Goal: Information Seeking & Learning: Learn about a topic

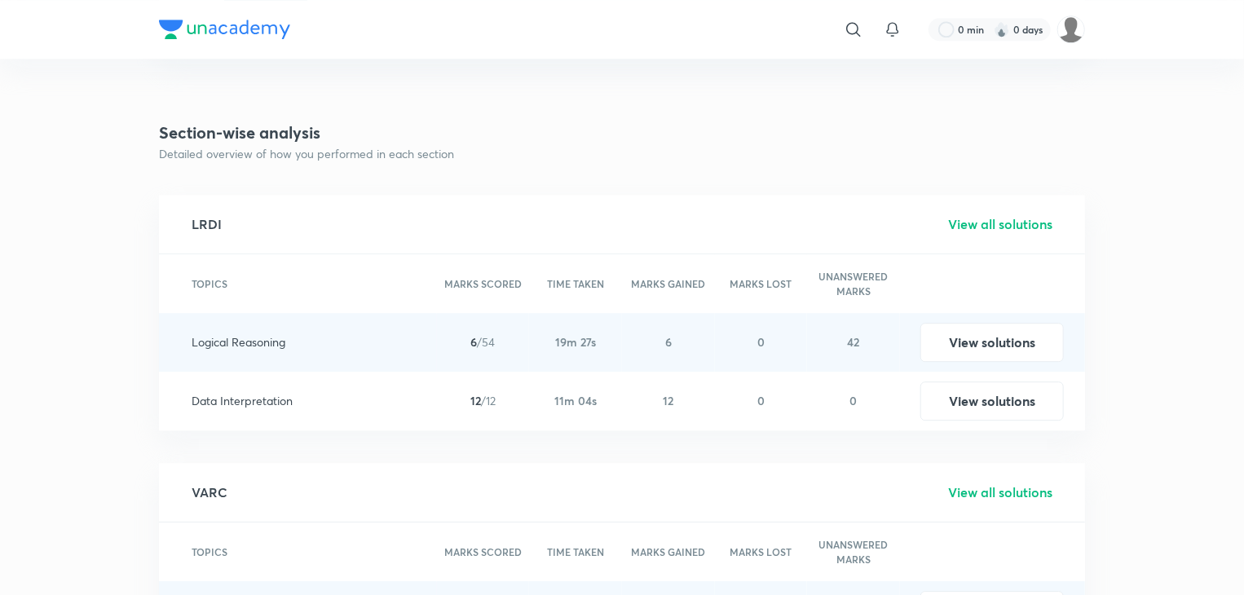
scroll to position [2139, 0]
click at [988, 227] on h5 "View all solutions" at bounding box center [1000, 226] width 104 height 20
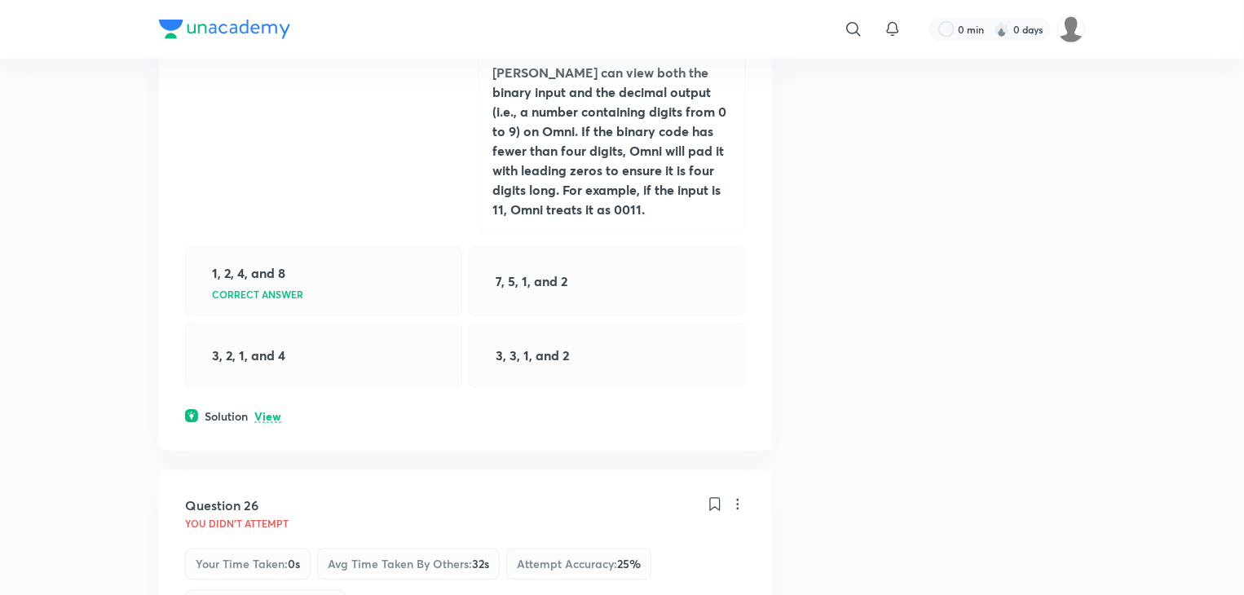
scroll to position [1101, 0]
click at [266, 410] on p "View" at bounding box center [267, 416] width 27 height 12
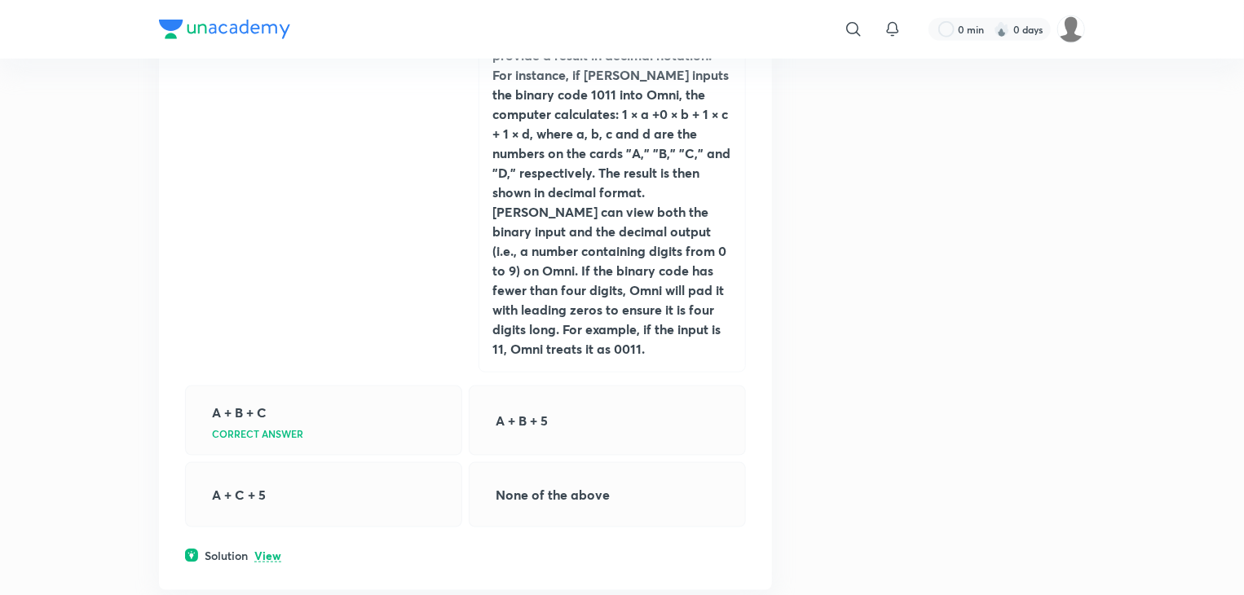
scroll to position [3904, 0]
click at [266, 546] on div "Solution View" at bounding box center [465, 554] width 561 height 17
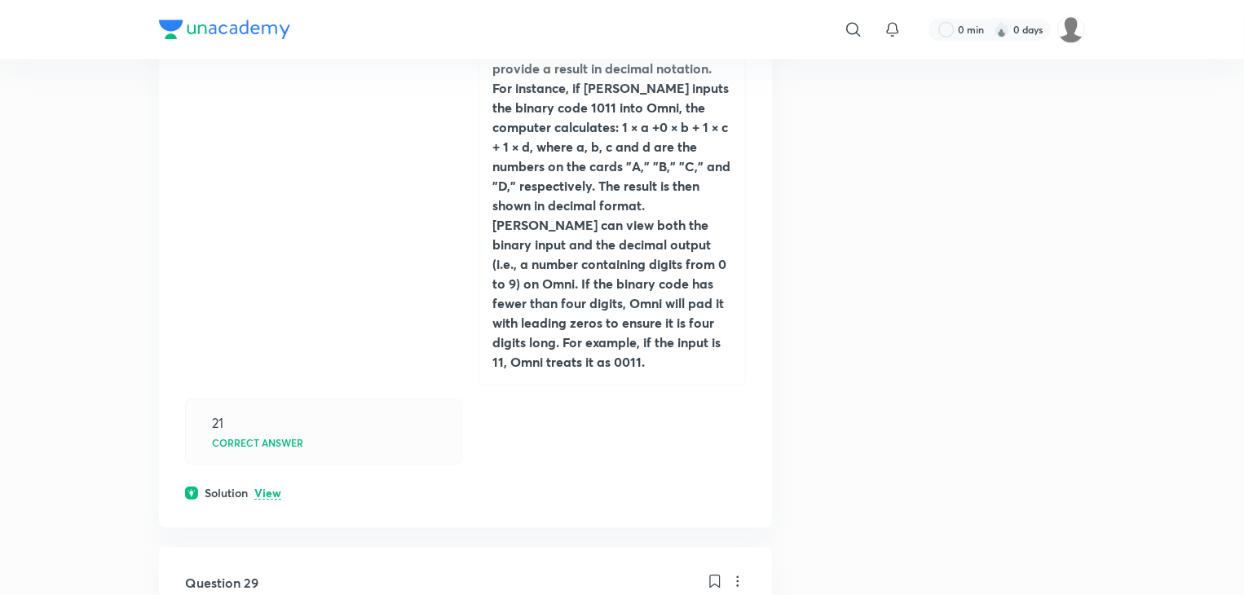
scroll to position [5274, 0]
click at [271, 487] on p "View" at bounding box center [267, 493] width 27 height 12
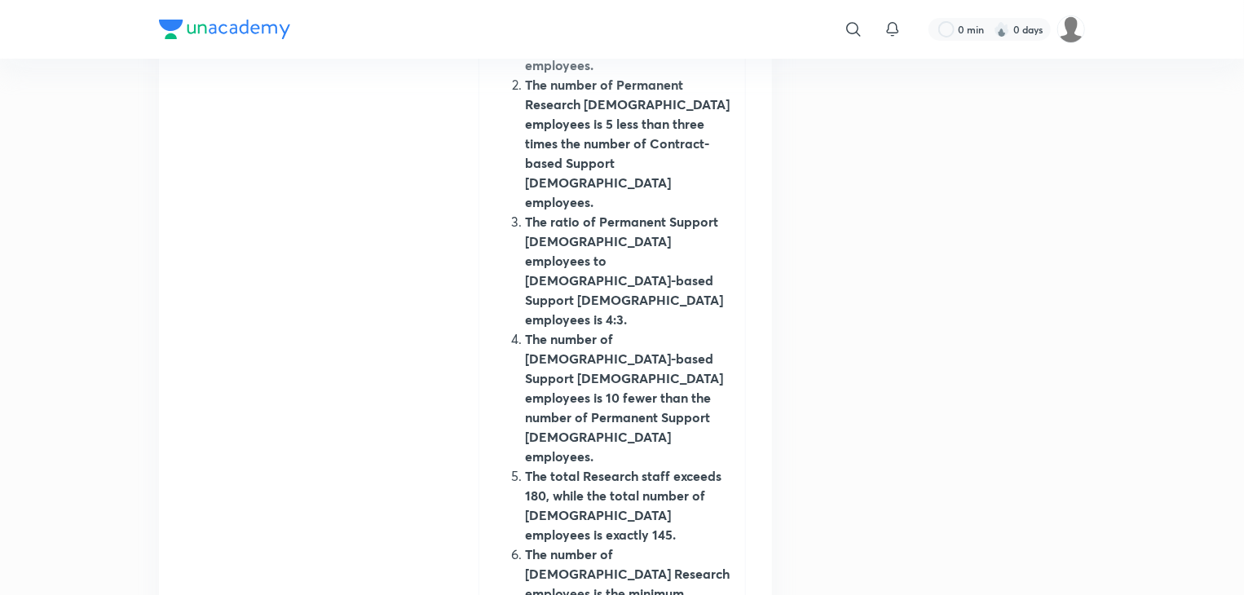
scroll to position [6476, 0]
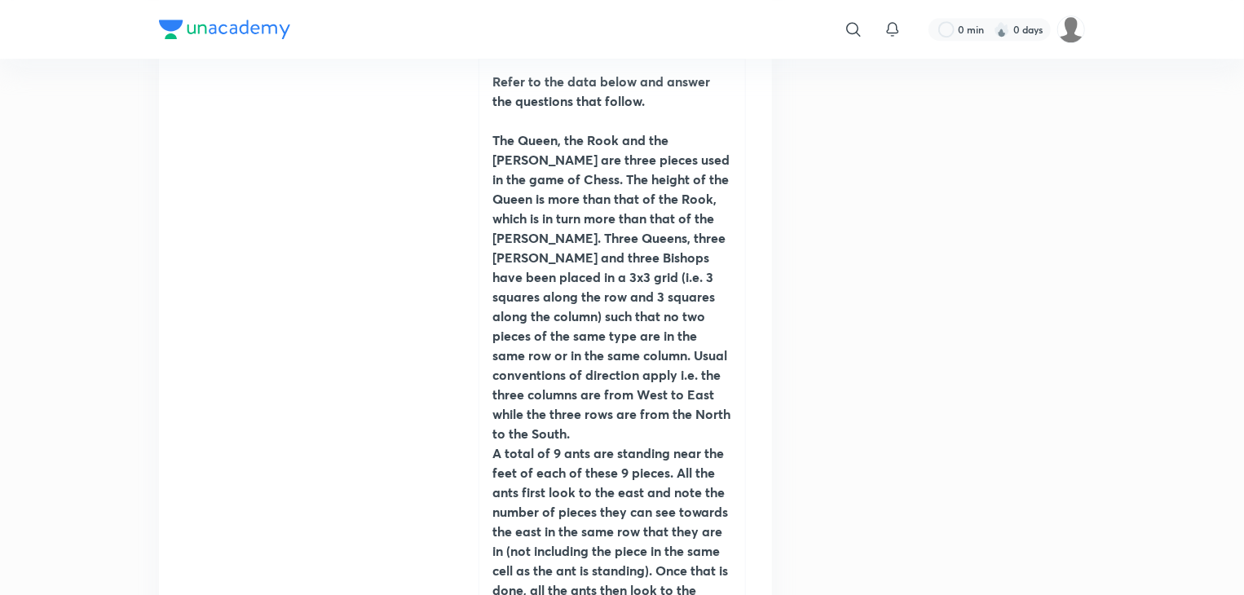
scroll to position [27331, 0]
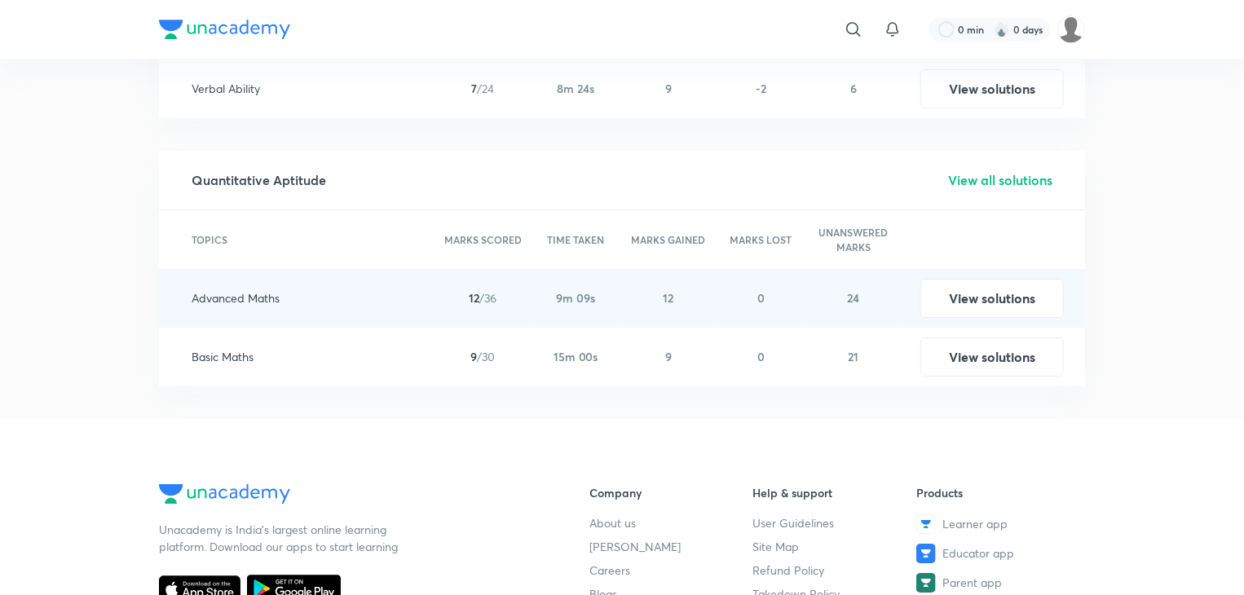
scroll to position [2713, 0]
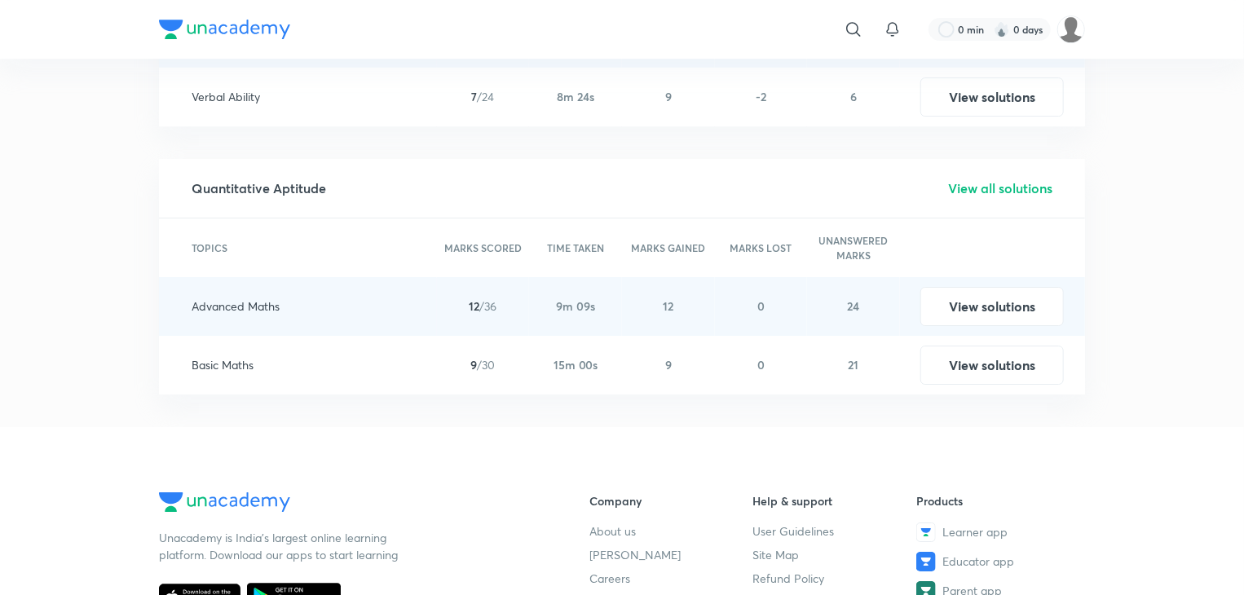
click at [958, 193] on h5 "View all solutions" at bounding box center [1000, 189] width 104 height 20
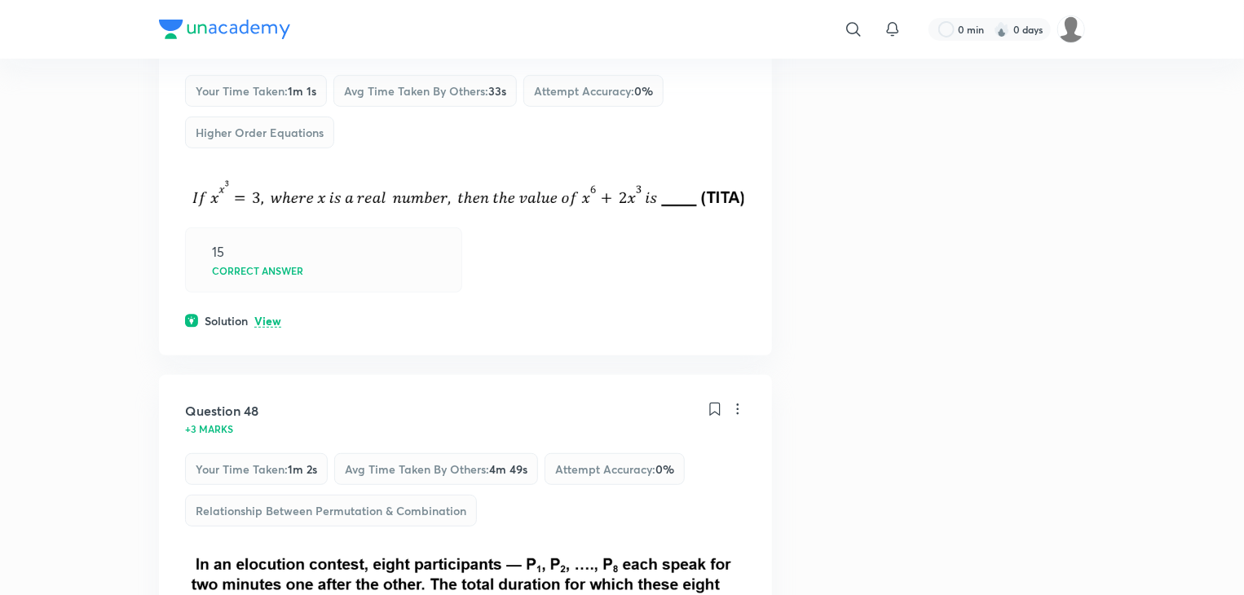
scroll to position [287, 0]
click at [258, 327] on p "View" at bounding box center [267, 322] width 27 height 12
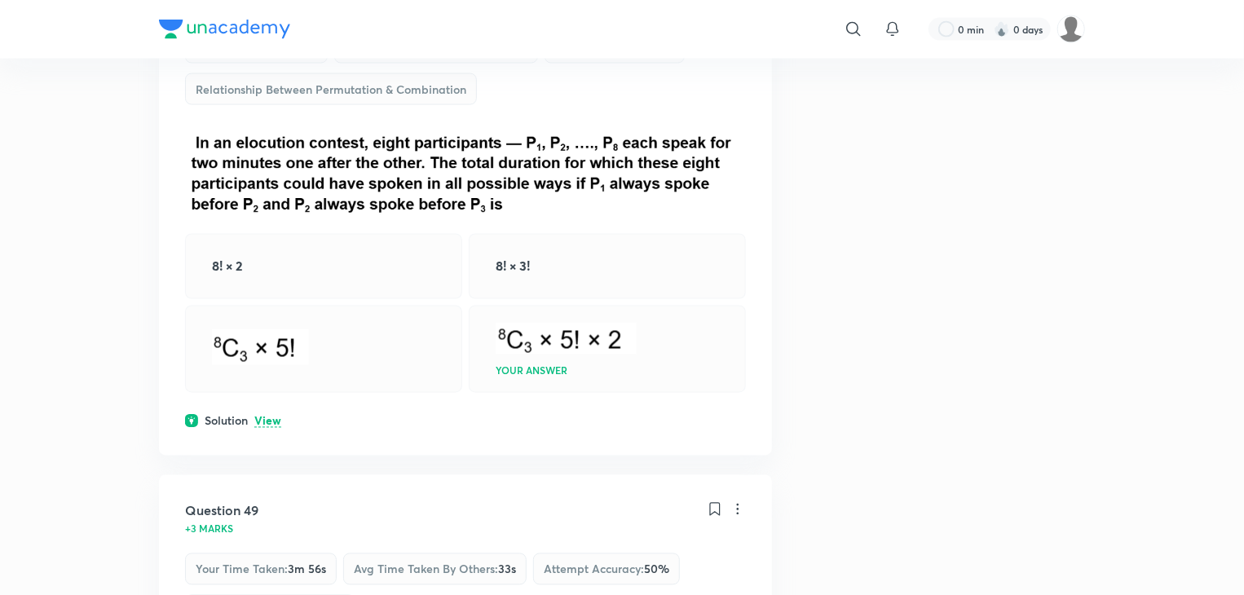
scroll to position [1346, 0]
click at [267, 420] on p "View" at bounding box center [267, 423] width 27 height 12
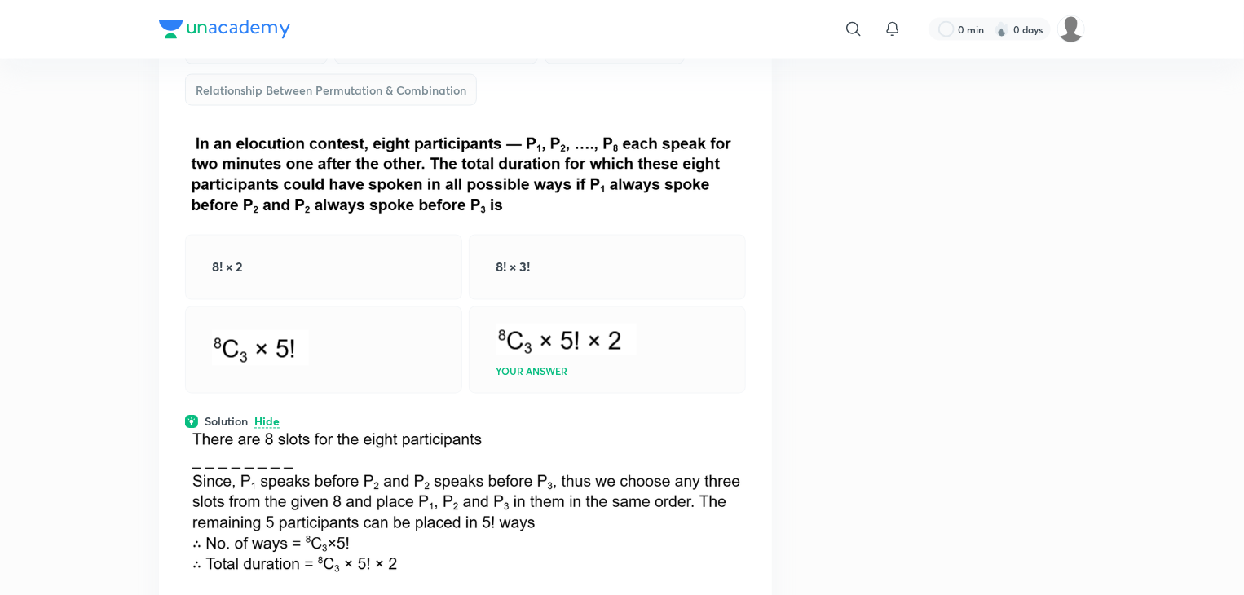
click at [267, 420] on p "Hide" at bounding box center [266, 423] width 25 height 12
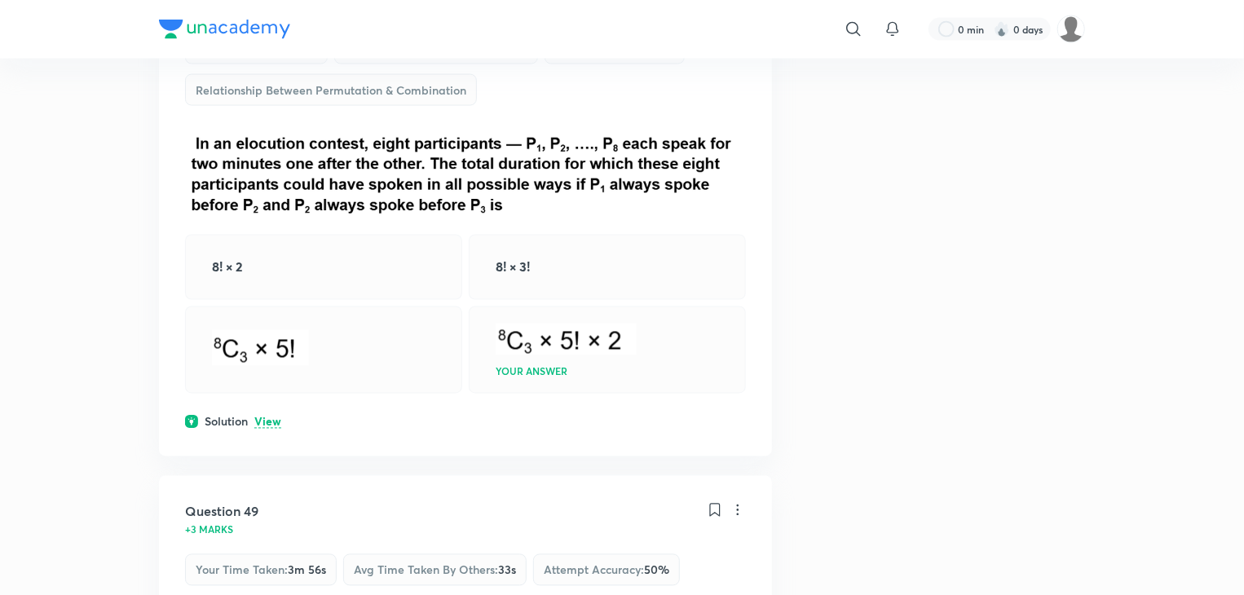
click at [267, 420] on p "View" at bounding box center [267, 423] width 27 height 12
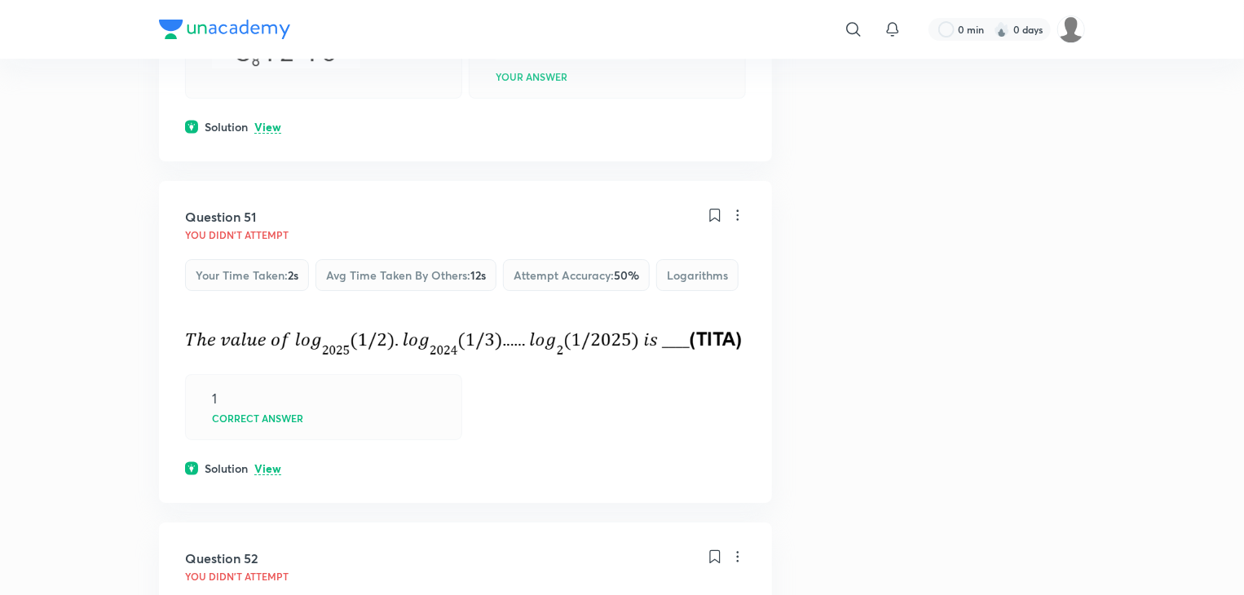
scroll to position [2816, 0]
click at [267, 474] on div "Solution View" at bounding box center [465, 465] width 561 height 17
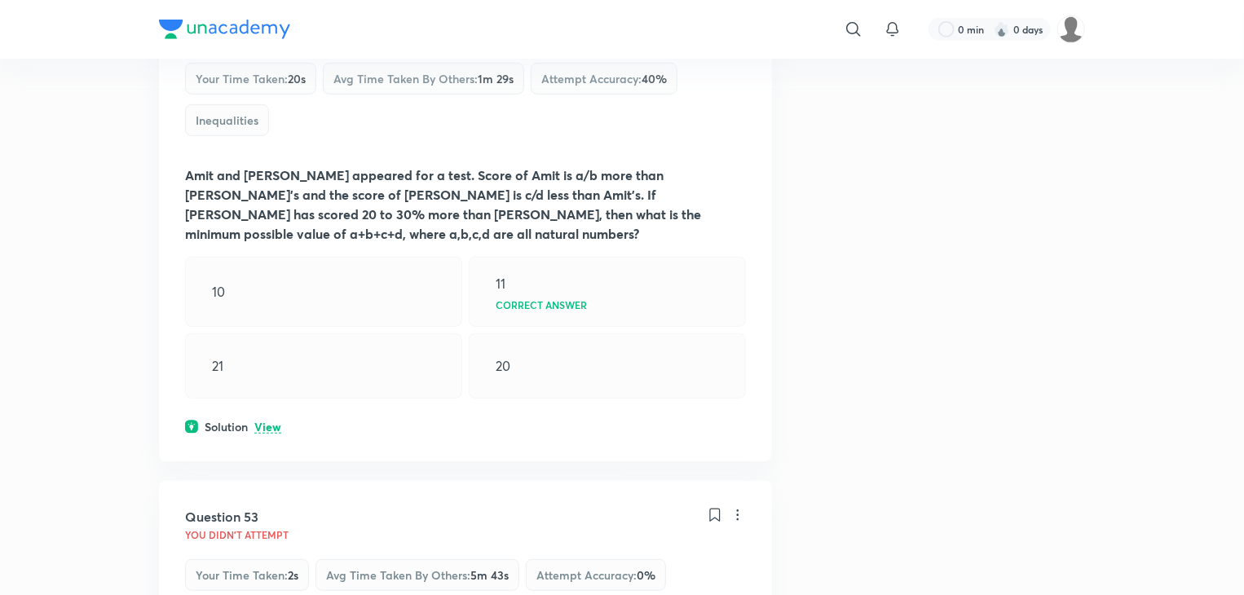
scroll to position [3518, 0]
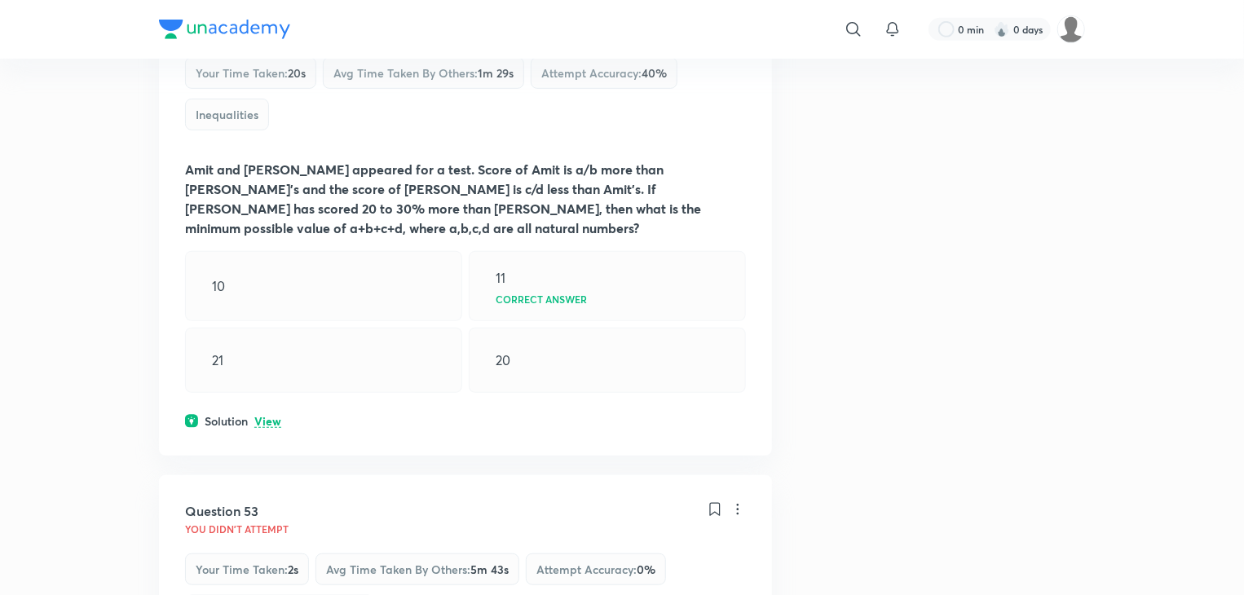
click at [267, 428] on p "View" at bounding box center [267, 422] width 27 height 12
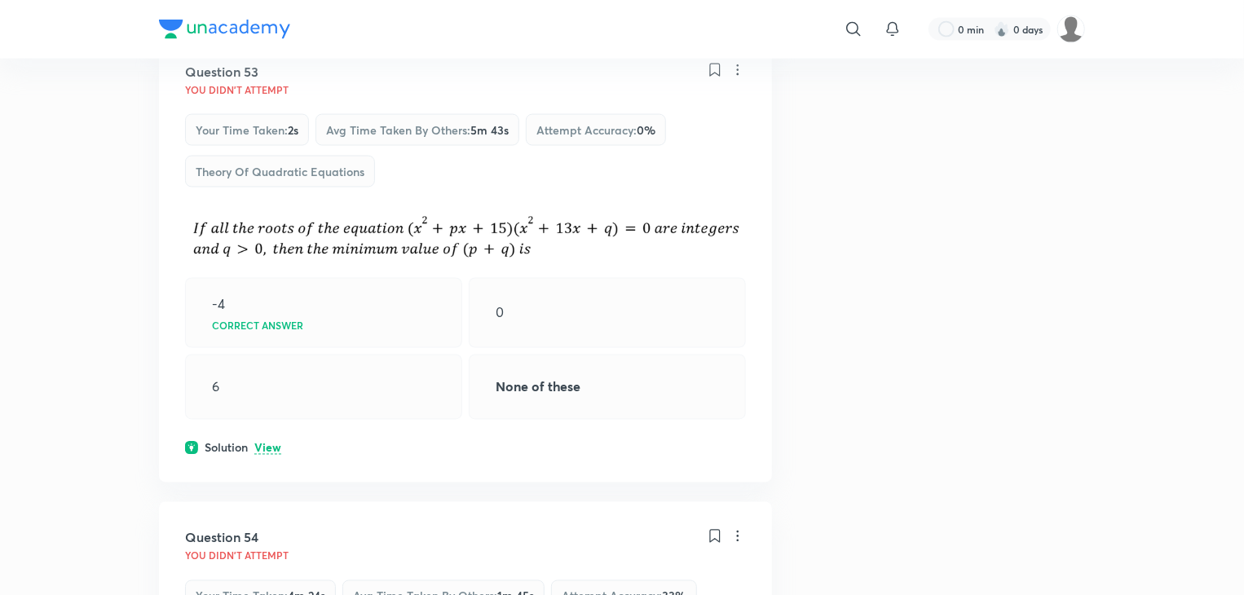
scroll to position [4376, 0]
click at [267, 454] on p "View" at bounding box center [267, 448] width 27 height 12
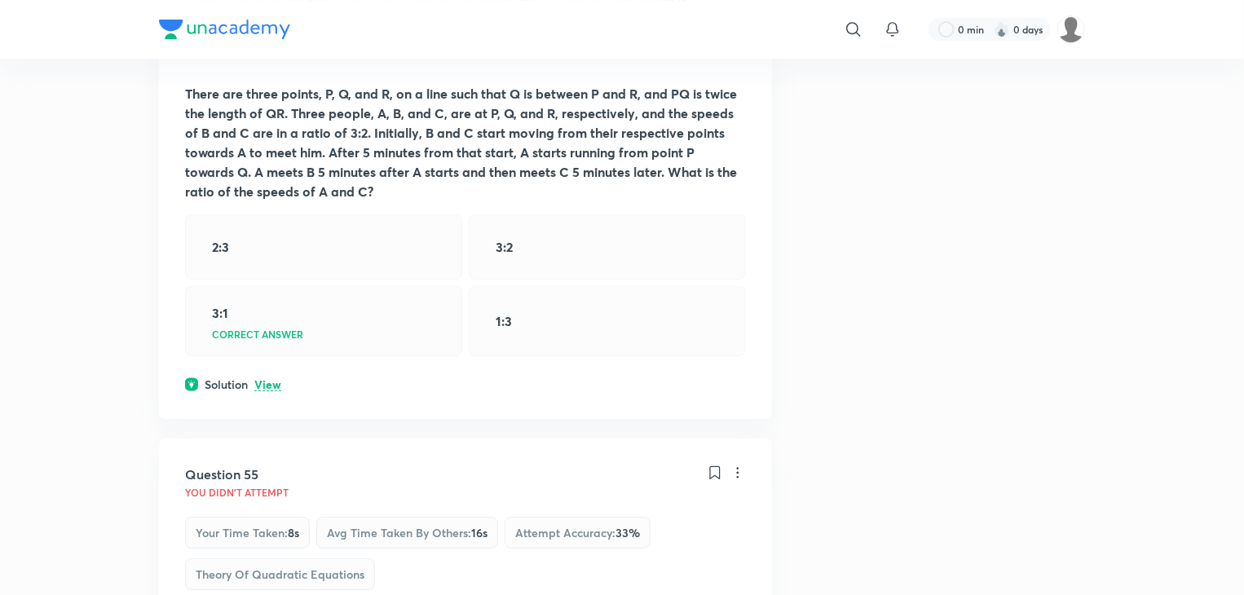
scroll to position [6058, 0]
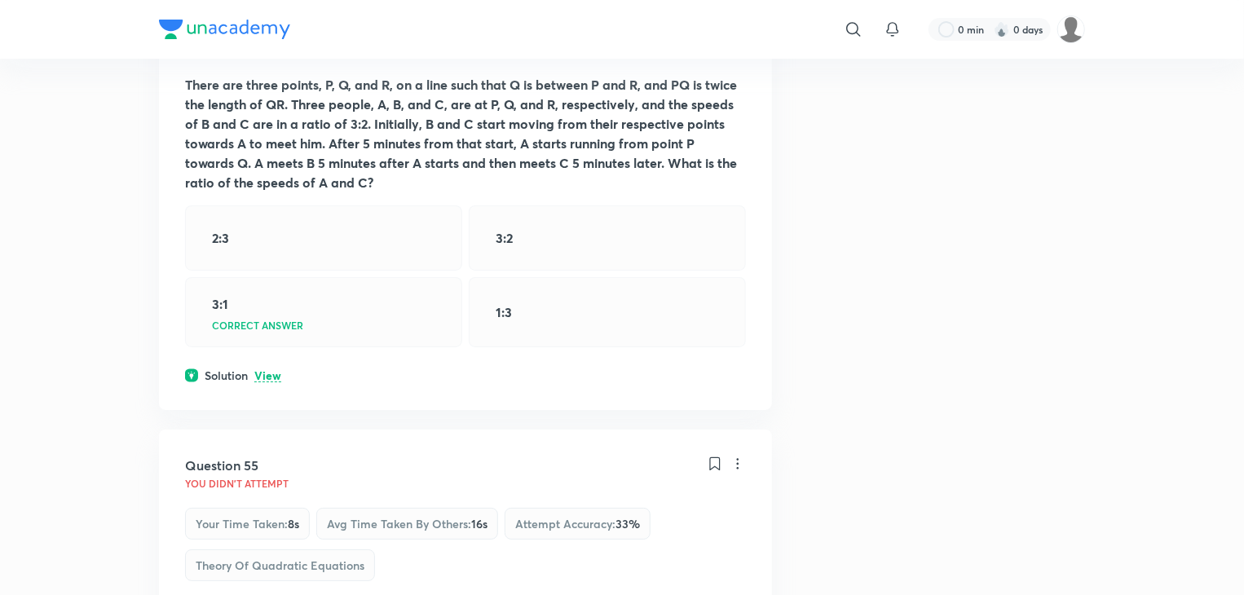
click at [263, 382] on p "View" at bounding box center [267, 376] width 27 height 12
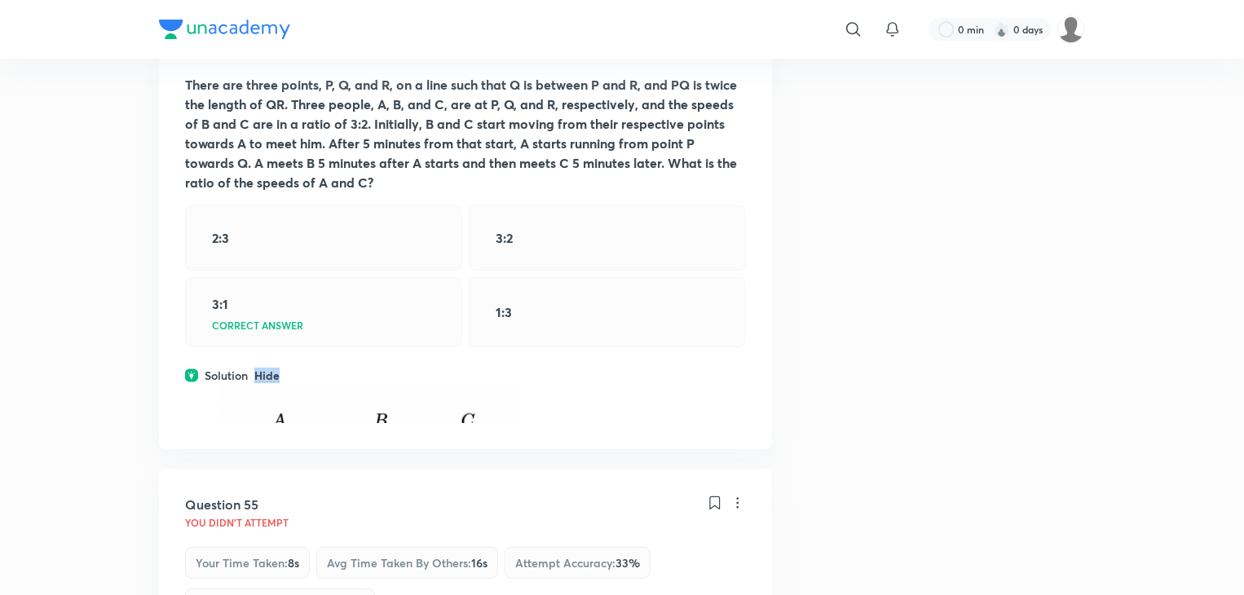
click at [263, 382] on p "Hide" at bounding box center [266, 376] width 25 height 12
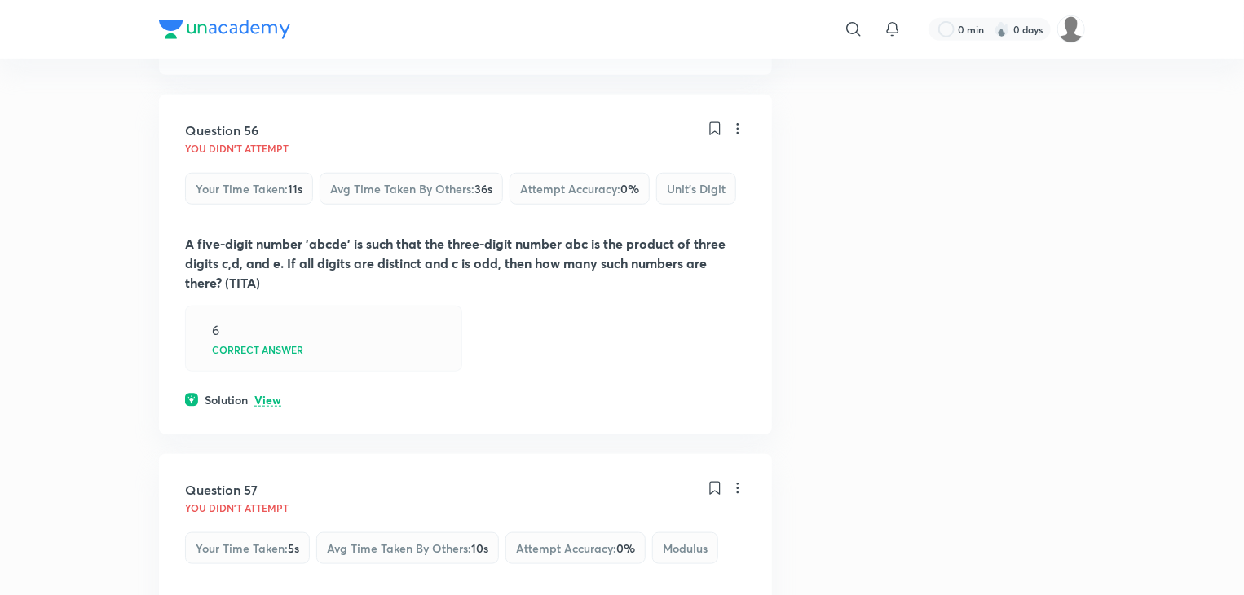
scroll to position [6880, 0]
click at [266, 407] on p "View" at bounding box center [267, 401] width 27 height 12
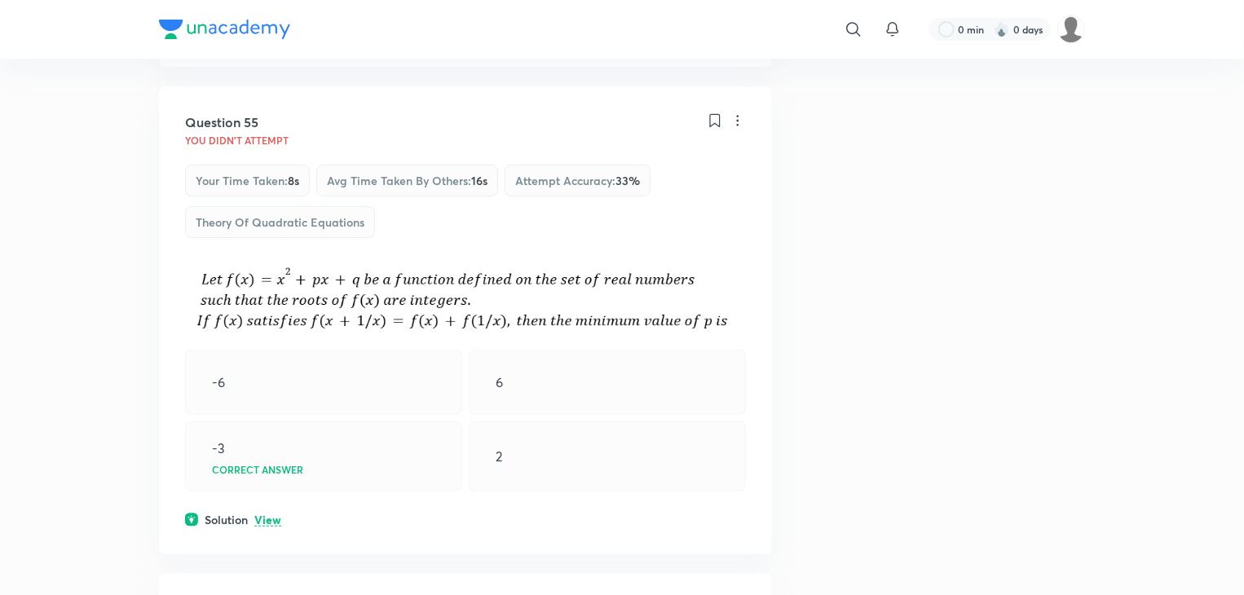
scroll to position [6403, 0]
click at [266, 525] on p "View" at bounding box center [267, 519] width 27 height 12
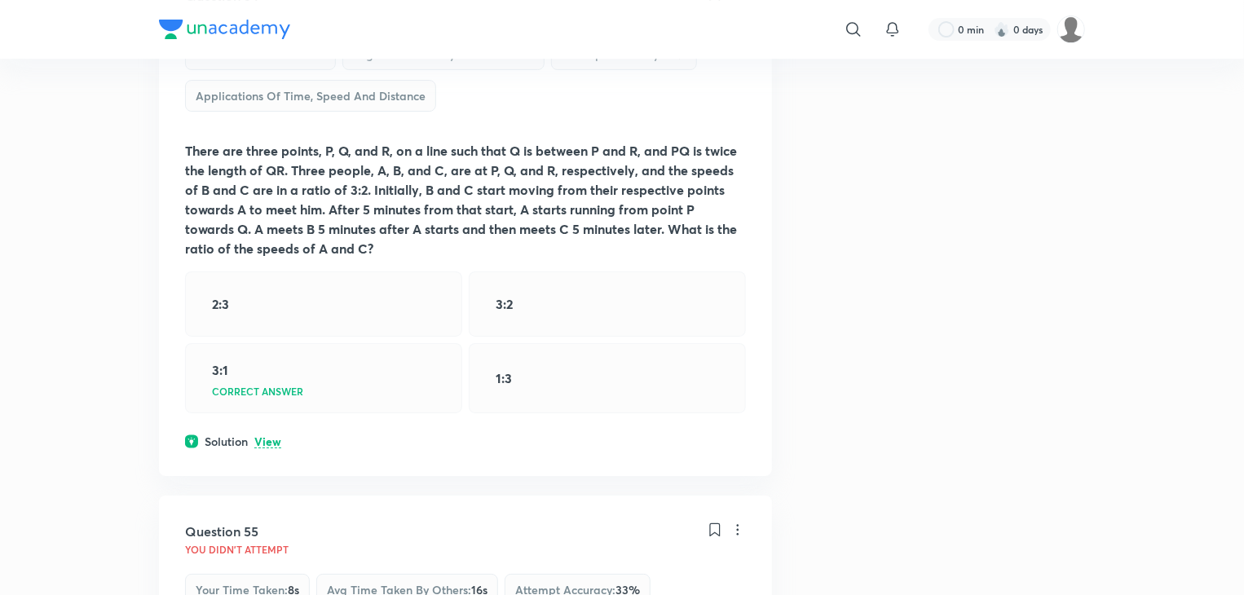
scroll to position [5984, 0]
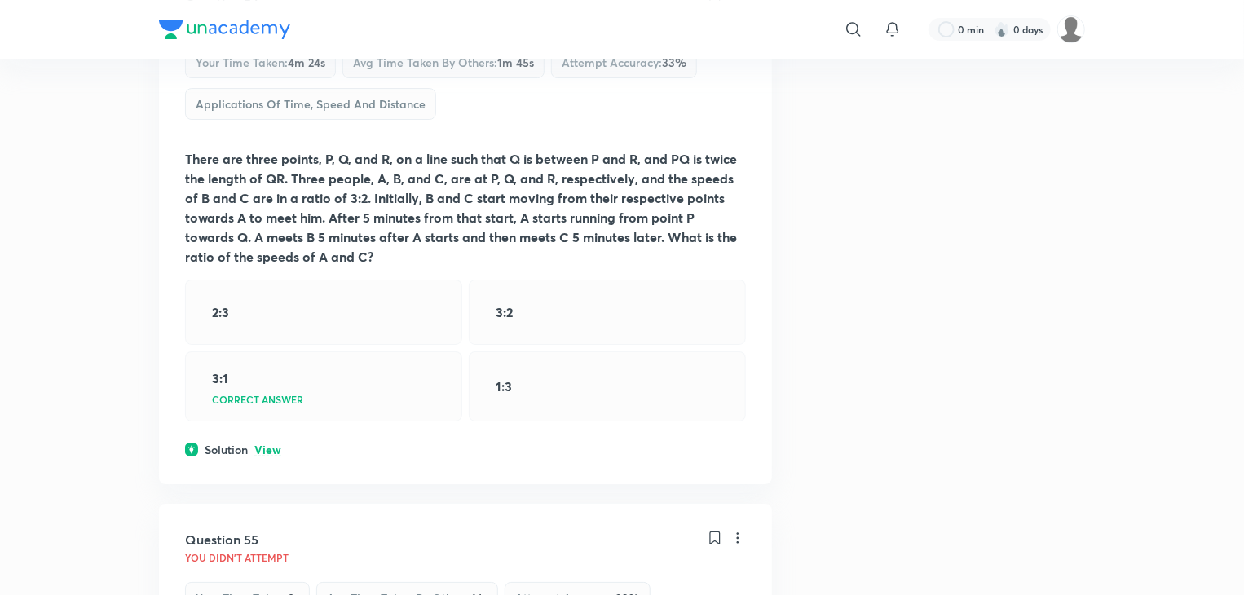
click at [273, 457] on p "View" at bounding box center [267, 450] width 27 height 12
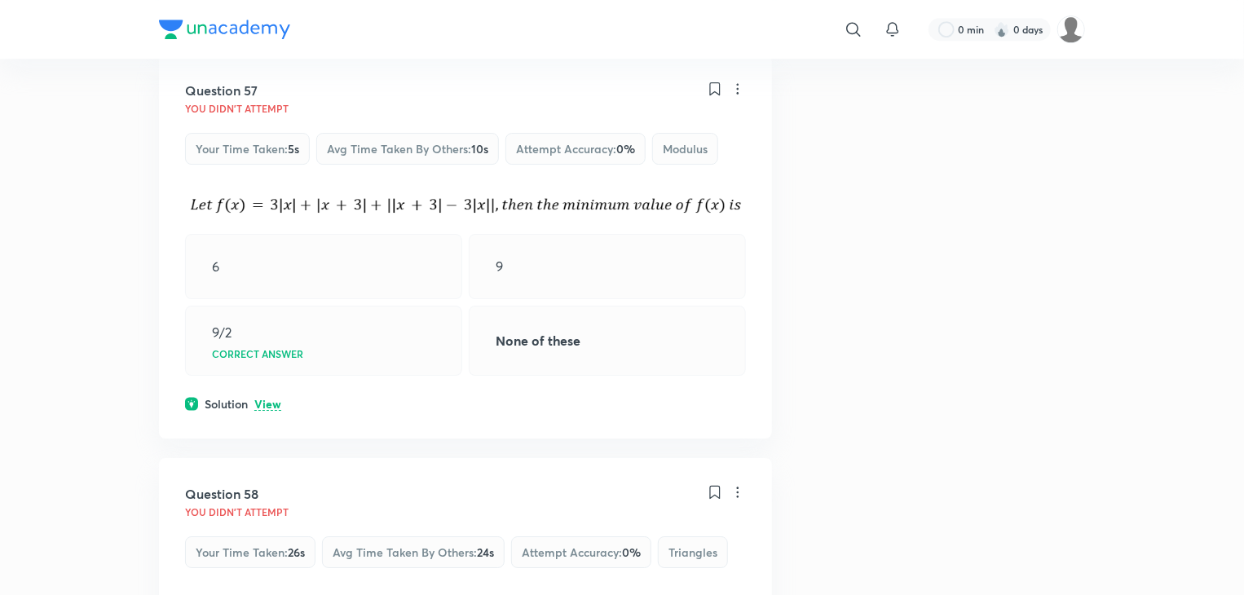
scroll to position [8873, 0]
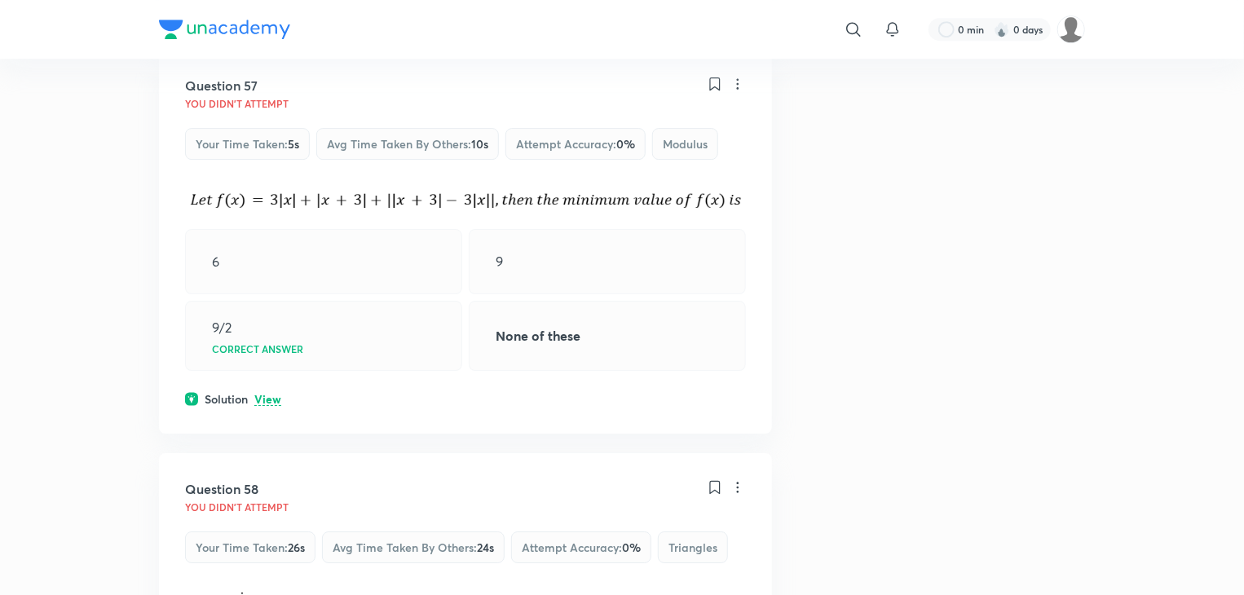
click at [275, 406] on p "View" at bounding box center [267, 400] width 27 height 12
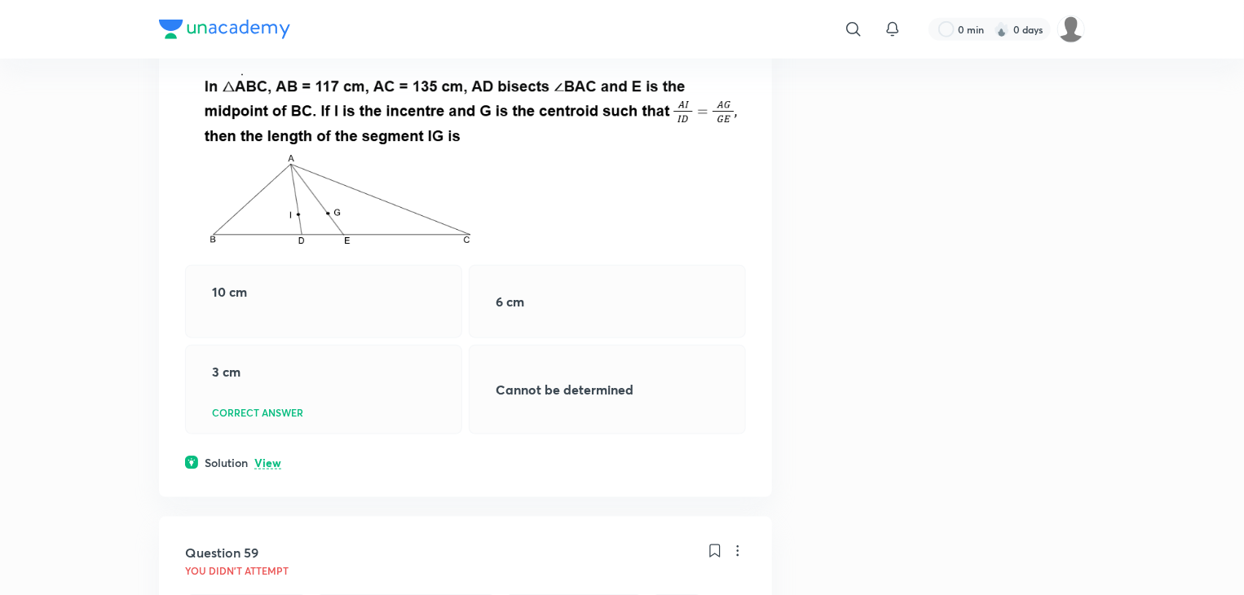
scroll to position [10131, 0]
click at [263, 469] on p "View" at bounding box center [267, 463] width 27 height 12
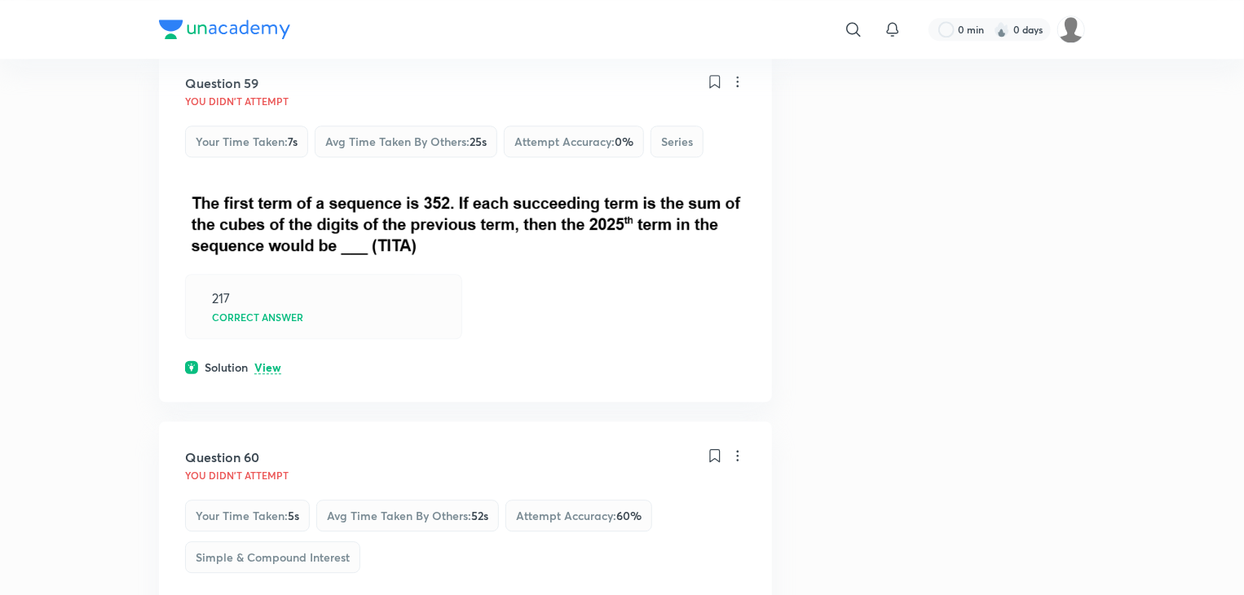
scroll to position [11326, 0]
click at [269, 373] on p "View" at bounding box center [267, 366] width 27 height 12
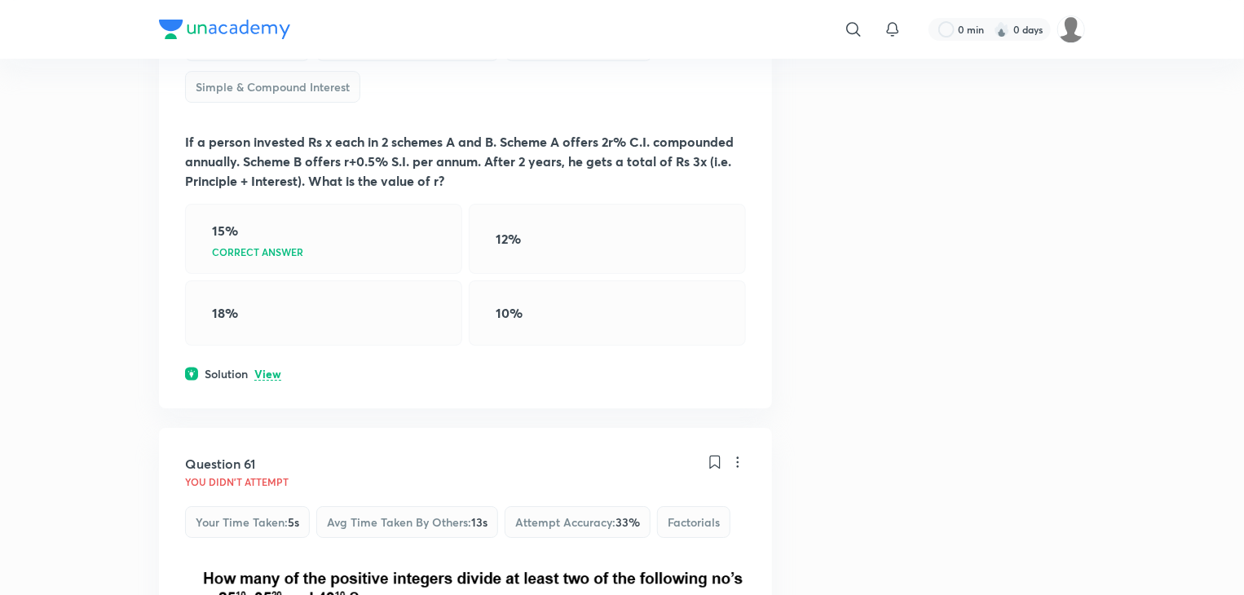
scroll to position [12120, 0]
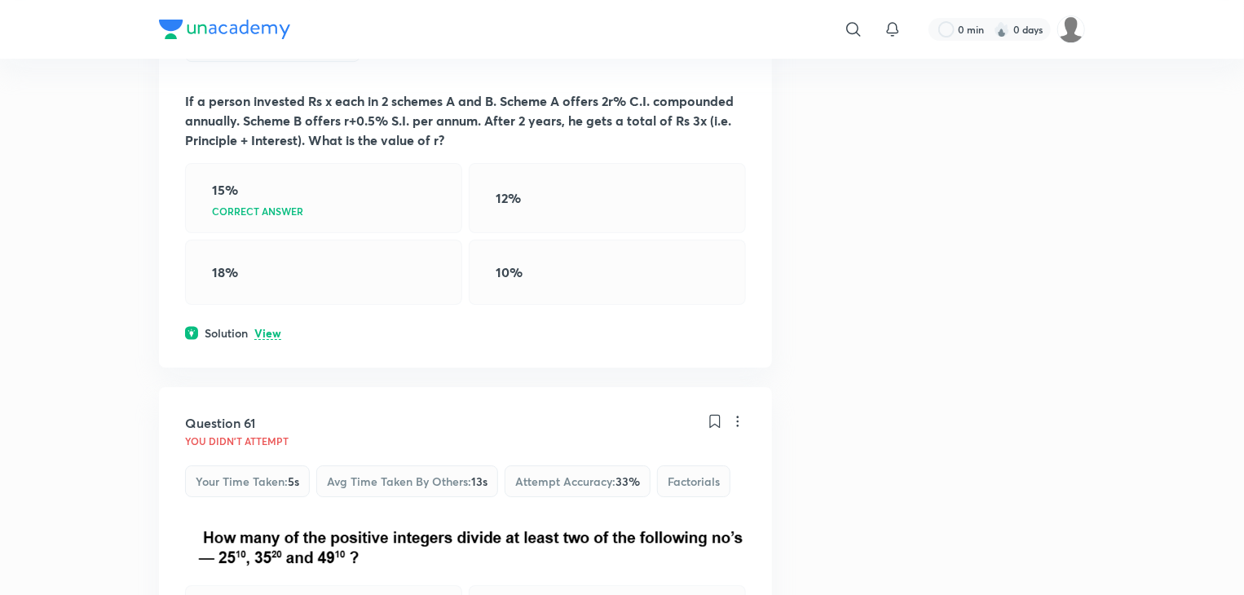
click at [277, 340] on p "View" at bounding box center [267, 334] width 27 height 12
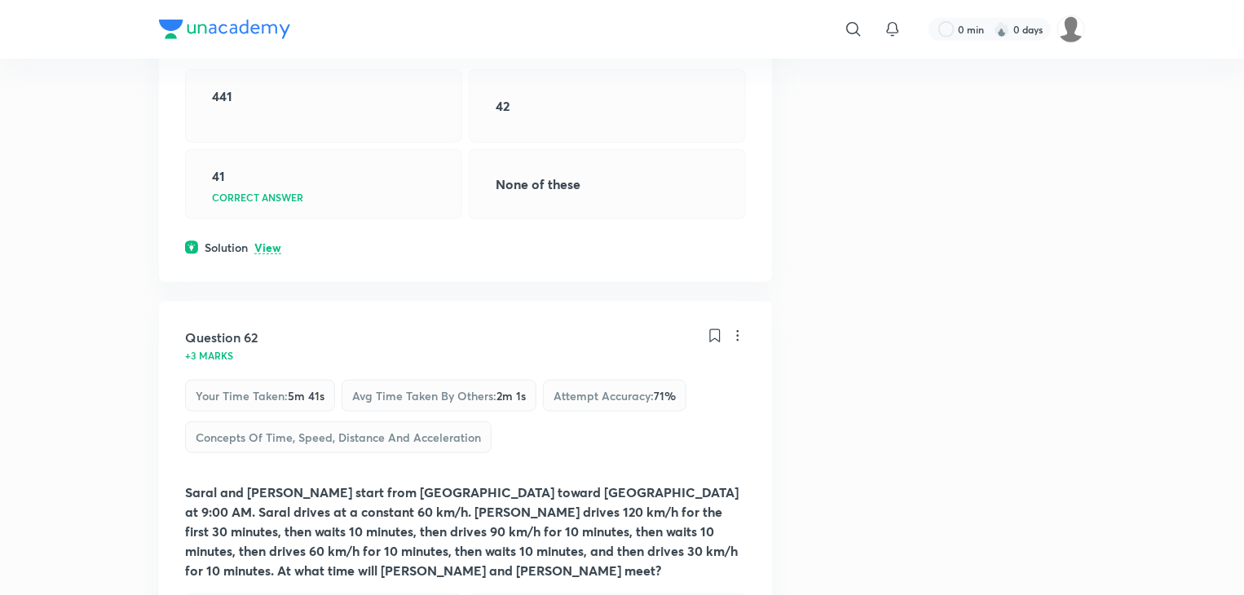
scroll to position [13024, 0]
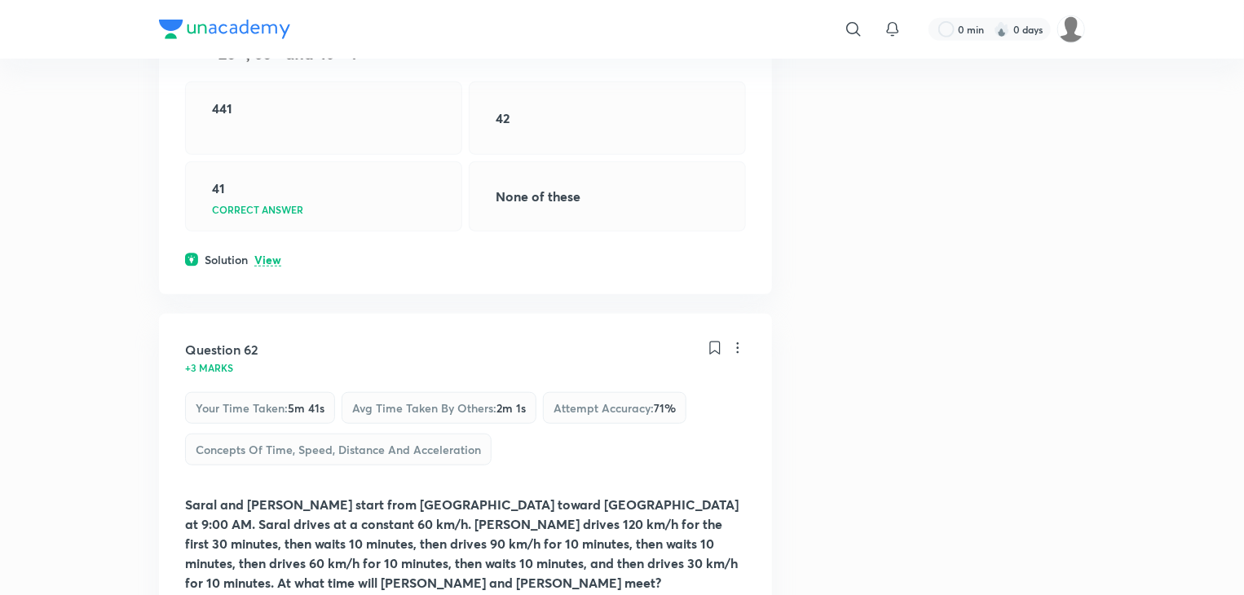
click at [261, 267] on p "View" at bounding box center [267, 260] width 27 height 12
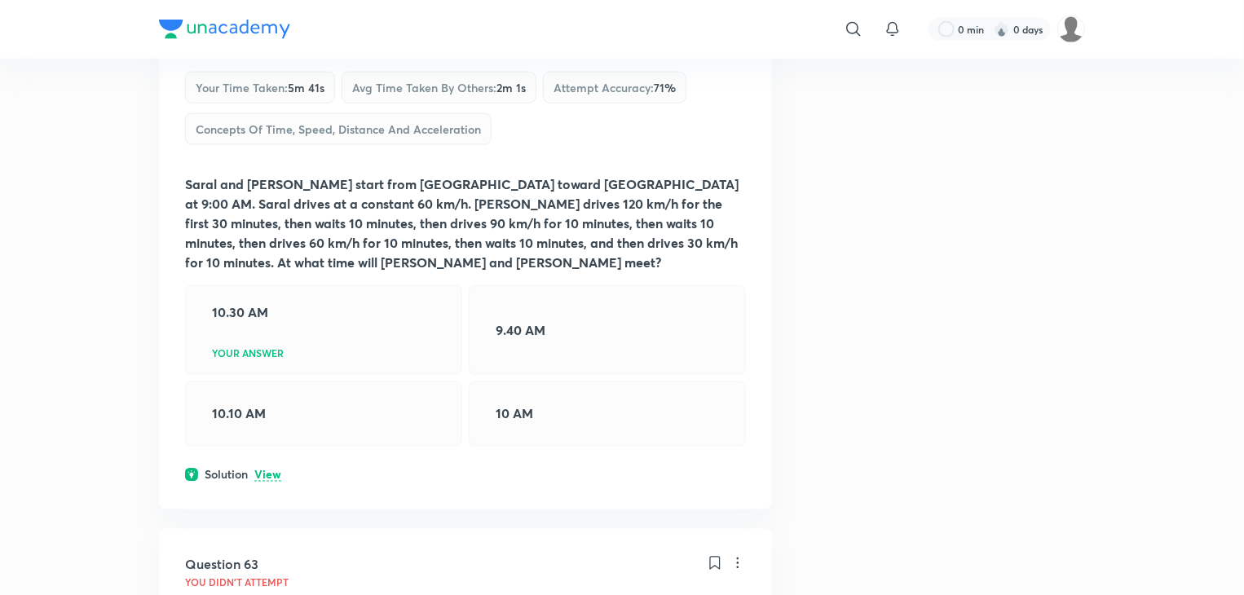
scroll to position [13708, 0]
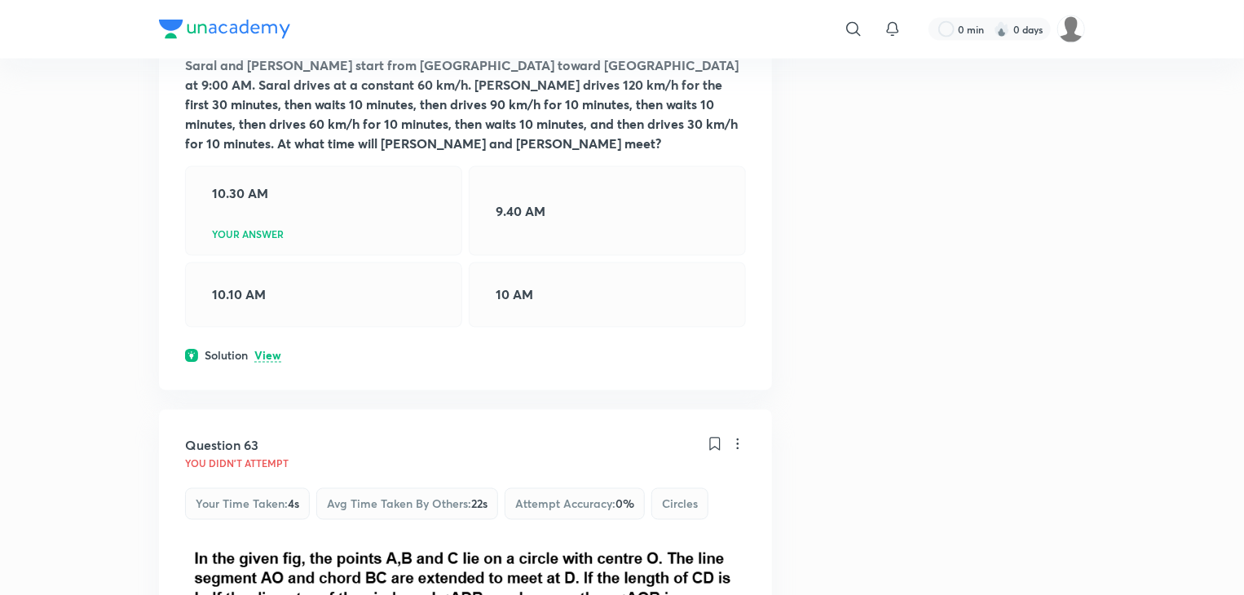
click at [258, 363] on p "View" at bounding box center [267, 357] width 27 height 12
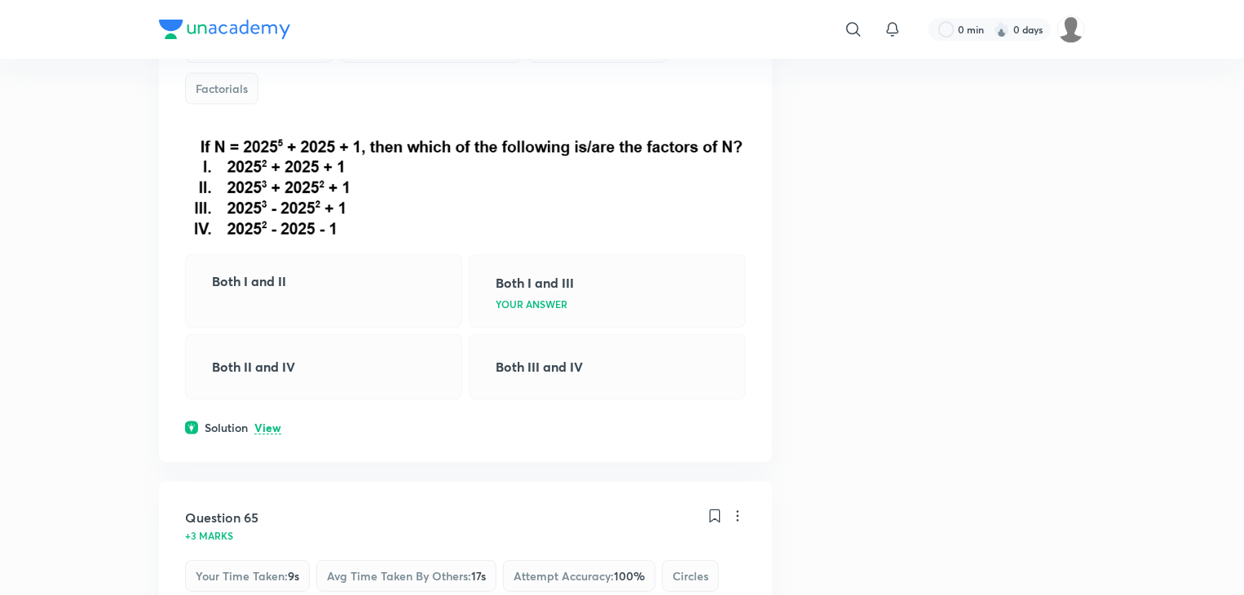
scroll to position [15234, 0]
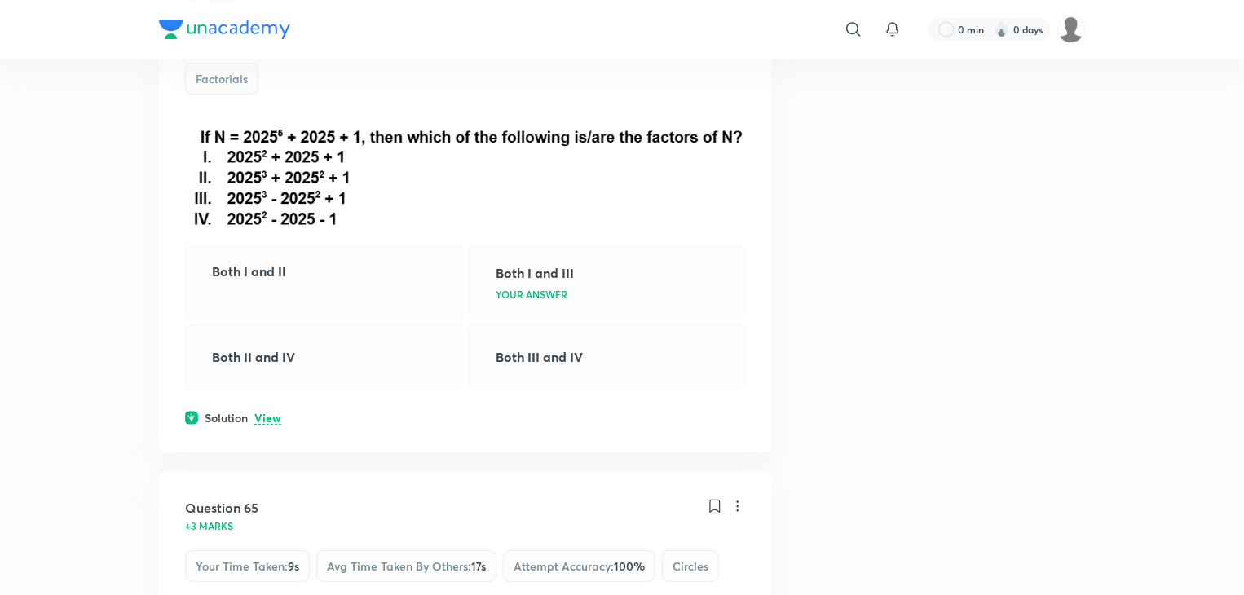
click at [258, 425] on p "View" at bounding box center [267, 418] width 27 height 12
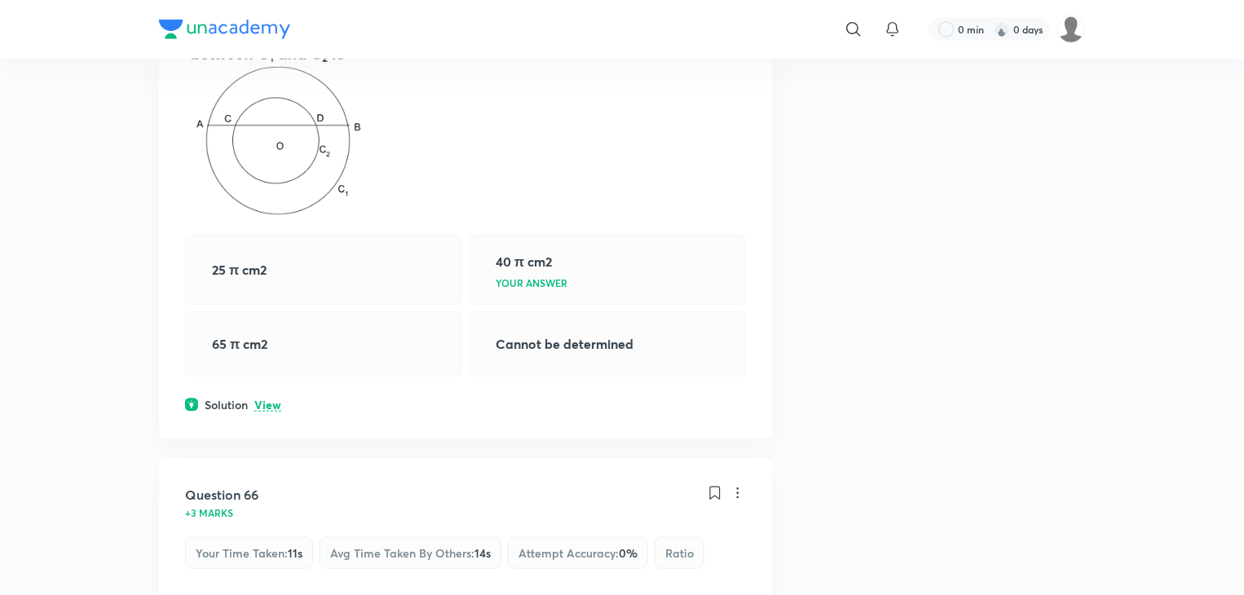
scroll to position [16126, 0]
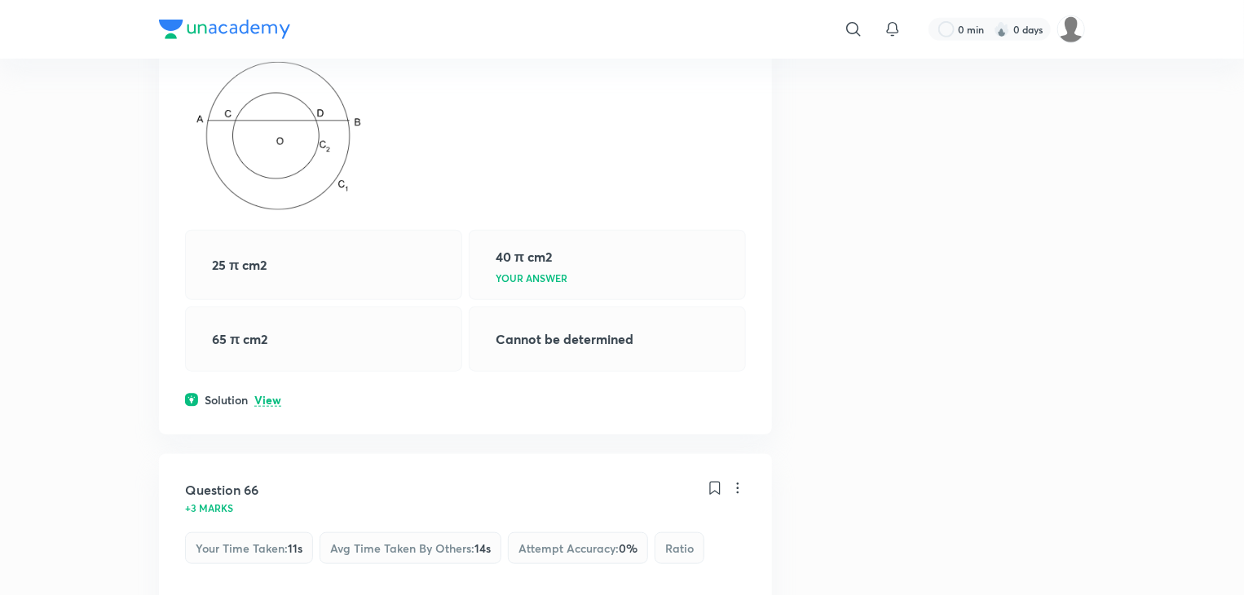
click at [264, 407] on p "View" at bounding box center [267, 401] width 27 height 12
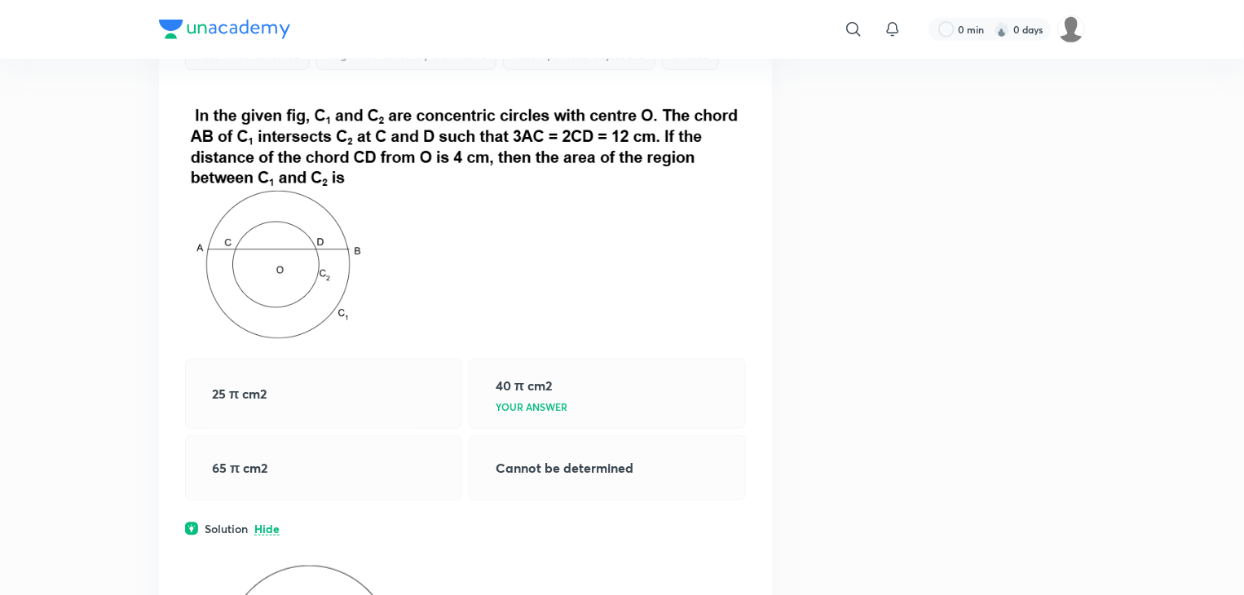
scroll to position [15997, 0]
click at [329, 311] on img at bounding box center [465, 220] width 561 height 241
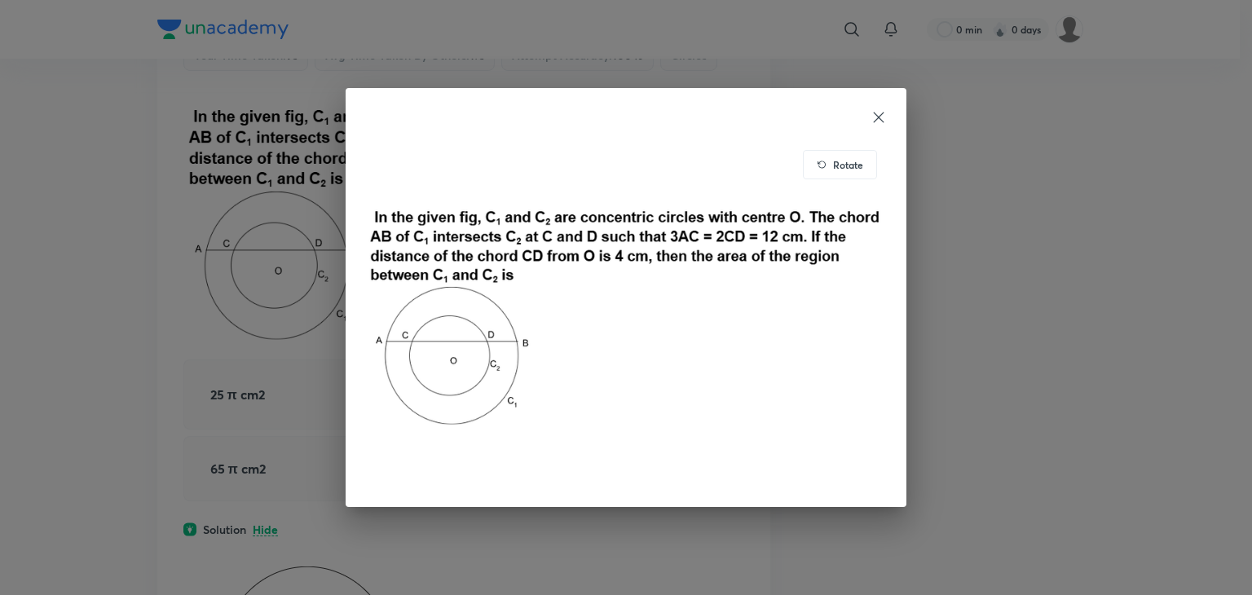
click at [876, 131] on div "Rotate" at bounding box center [626, 297] width 561 height 419
click at [880, 112] on icon at bounding box center [879, 117] width 16 height 16
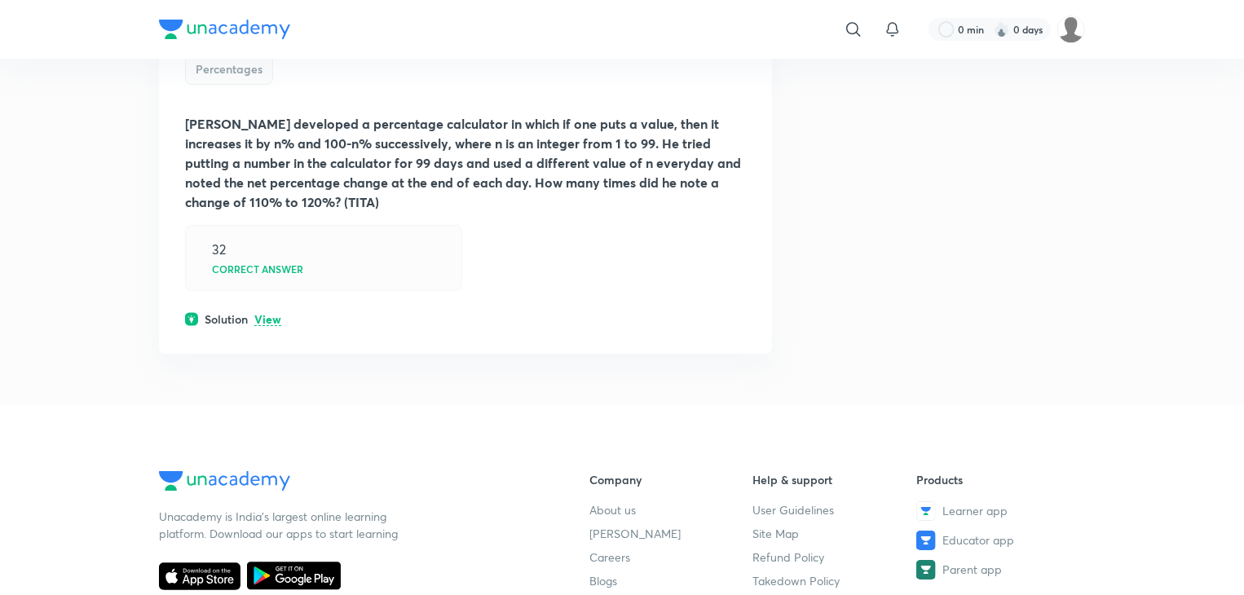
scroll to position [18322, 0]
click at [264, 327] on p "View" at bounding box center [267, 321] width 27 height 12
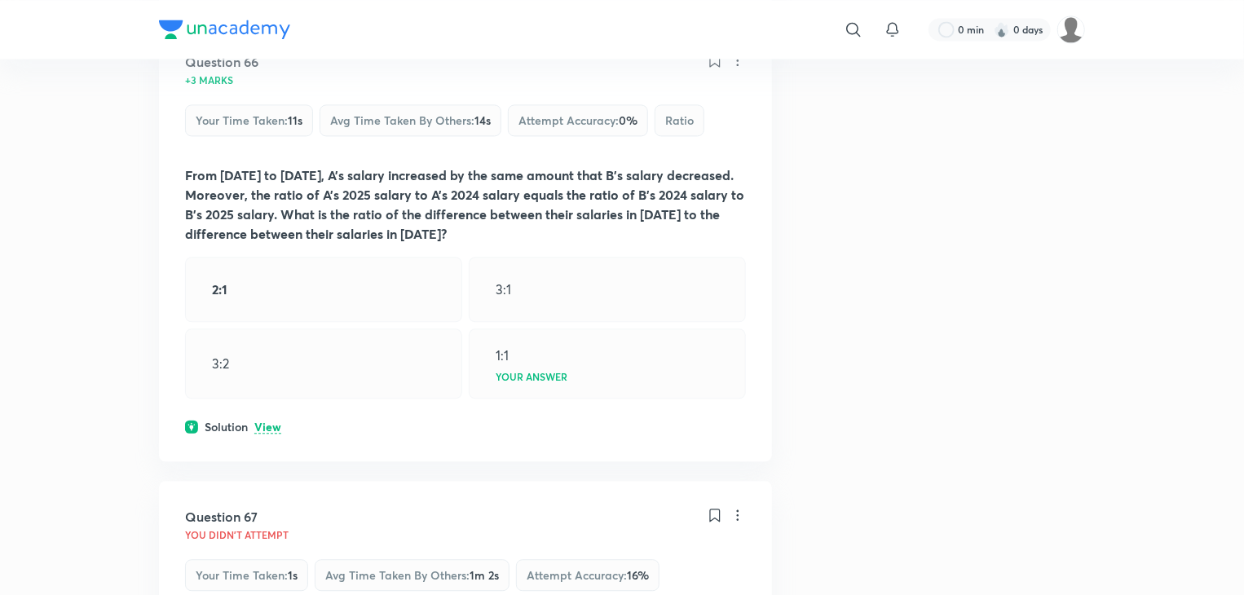
scroll to position [17291, 0]
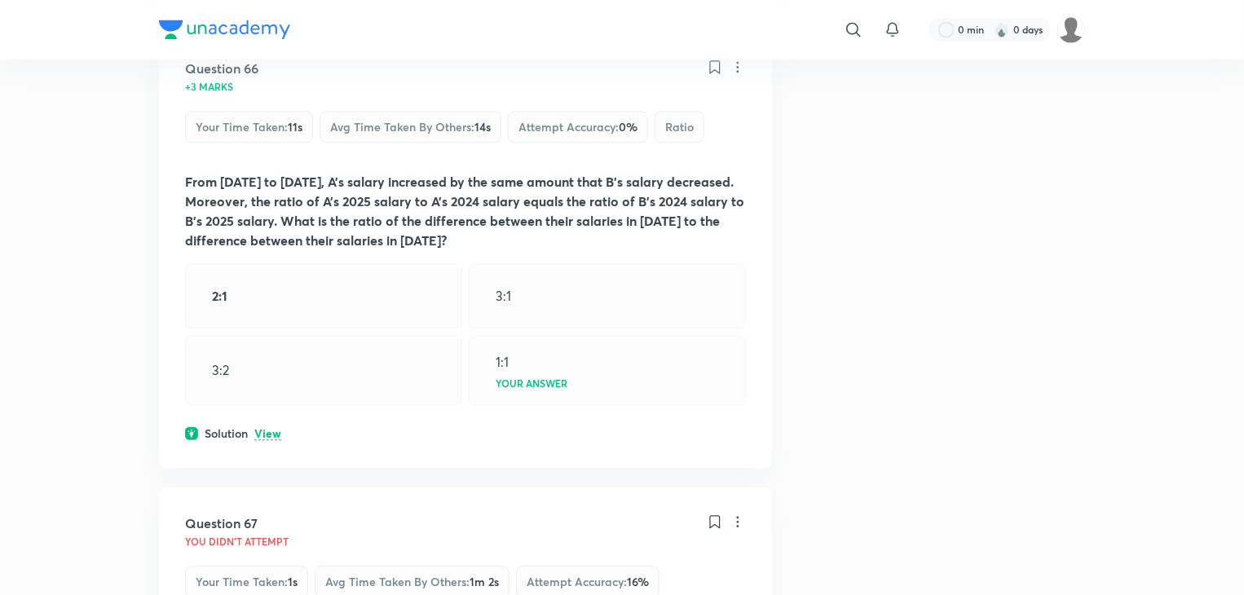
click at [384, 316] on div "2:1" at bounding box center [323, 295] width 277 height 65
click at [262, 440] on p "View" at bounding box center [267, 434] width 27 height 12
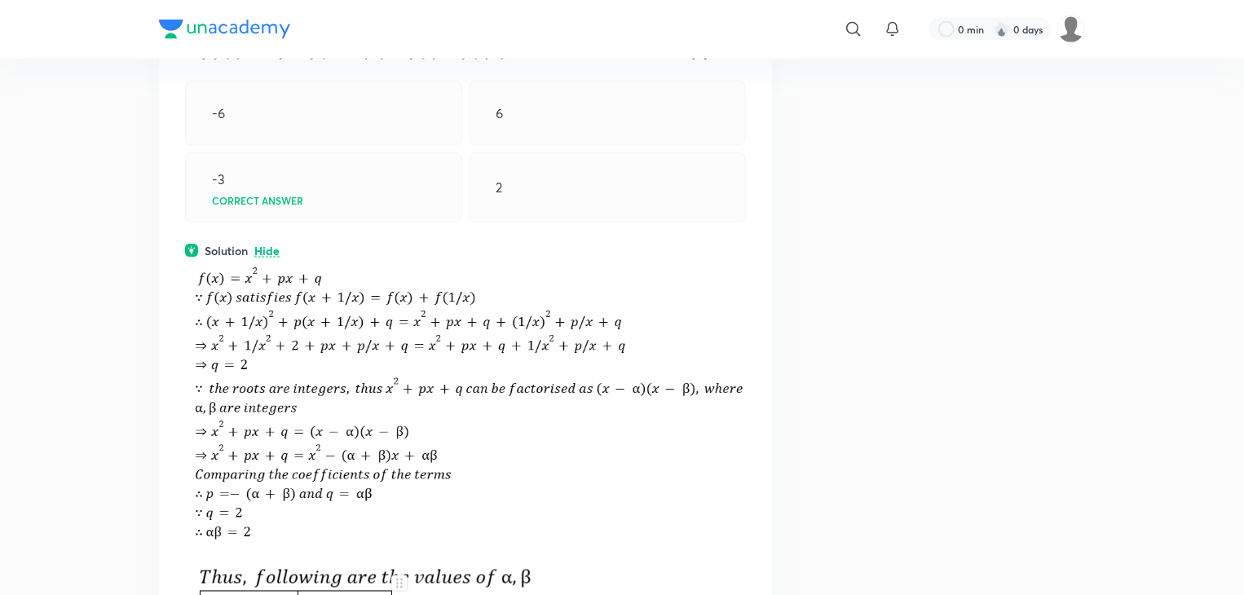
scroll to position [7388, 0]
click at [421, 496] on img at bounding box center [465, 402] width 561 height 285
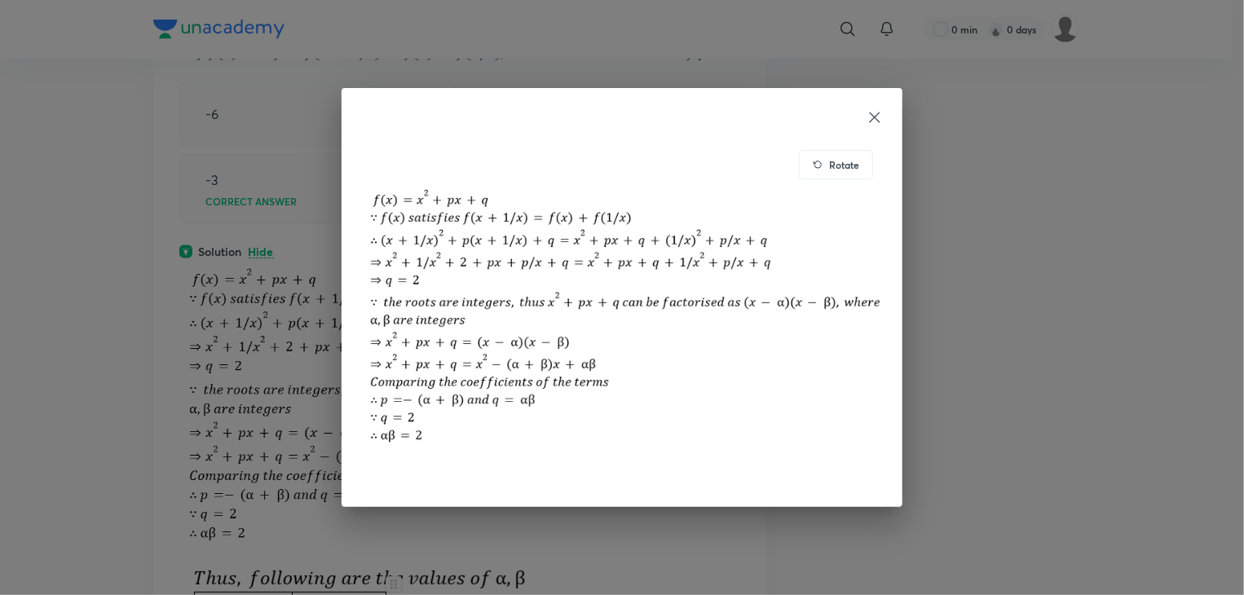
click at [421, 496] on div "Rotate" at bounding box center [622, 297] width 1244 height 595
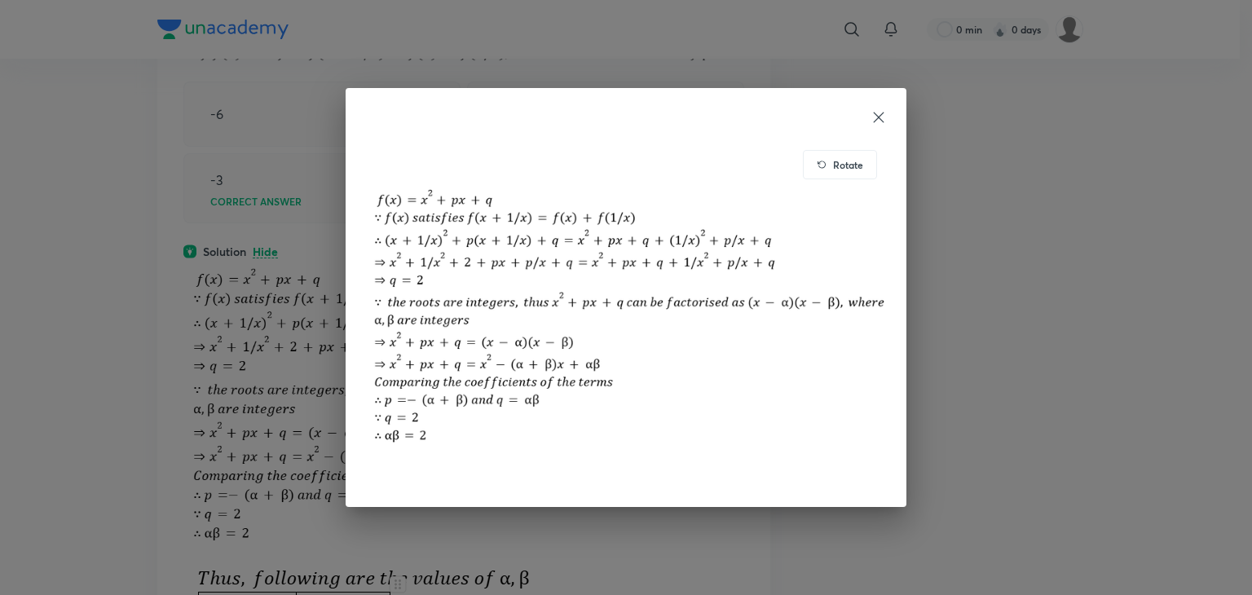
click at [218, 440] on div "Rotate" at bounding box center [626, 297] width 1252 height 595
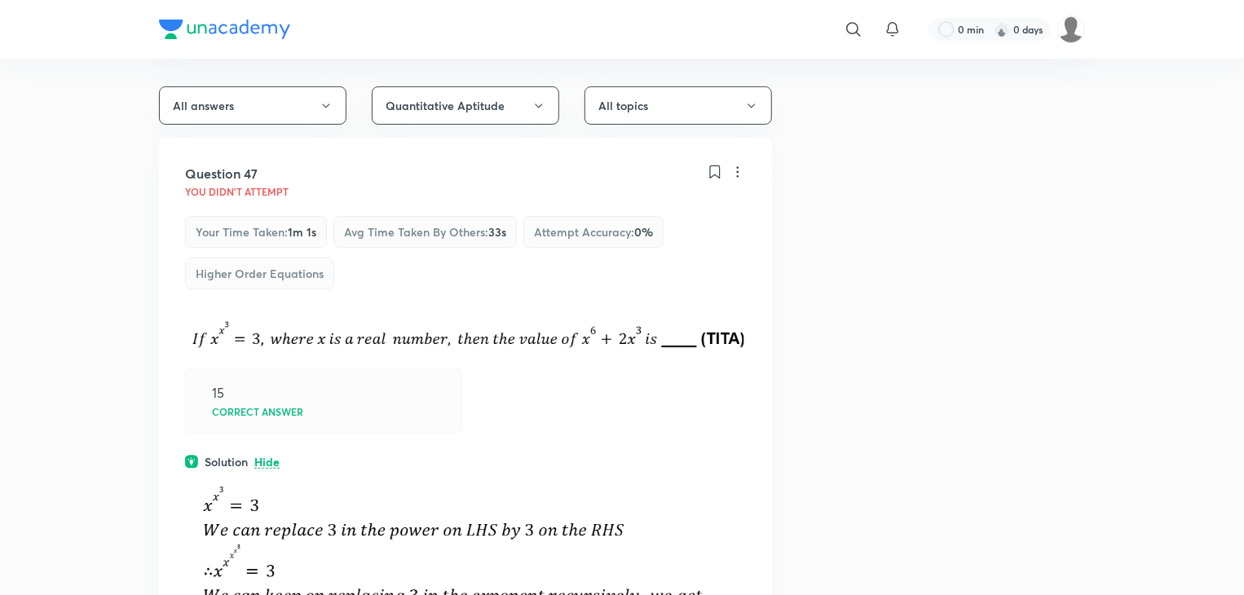
scroll to position [0, 0]
